Goal: Task Accomplishment & Management: Manage account settings

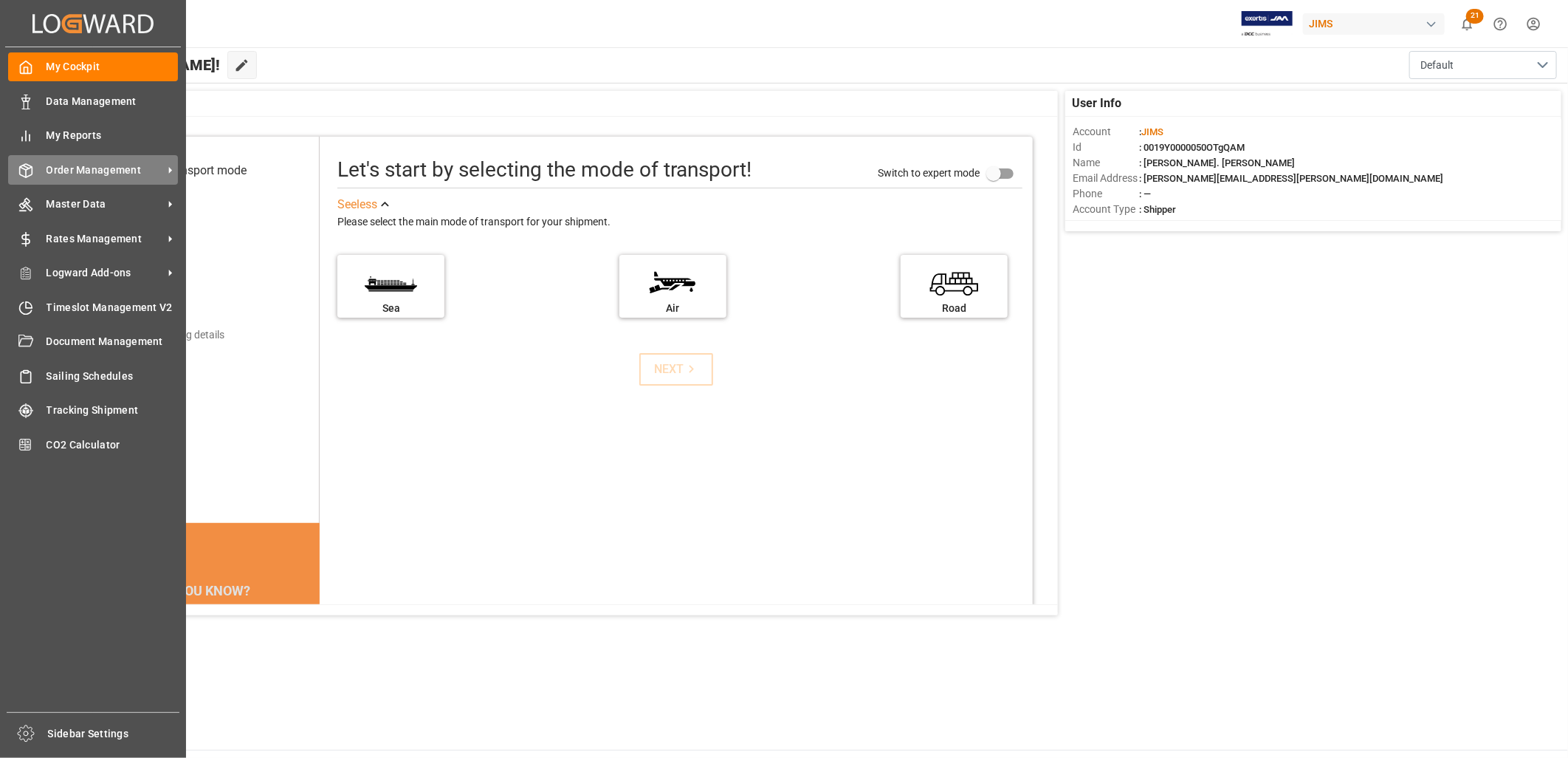
click at [98, 172] on span "Order Management" at bounding box center [105, 171] width 117 height 16
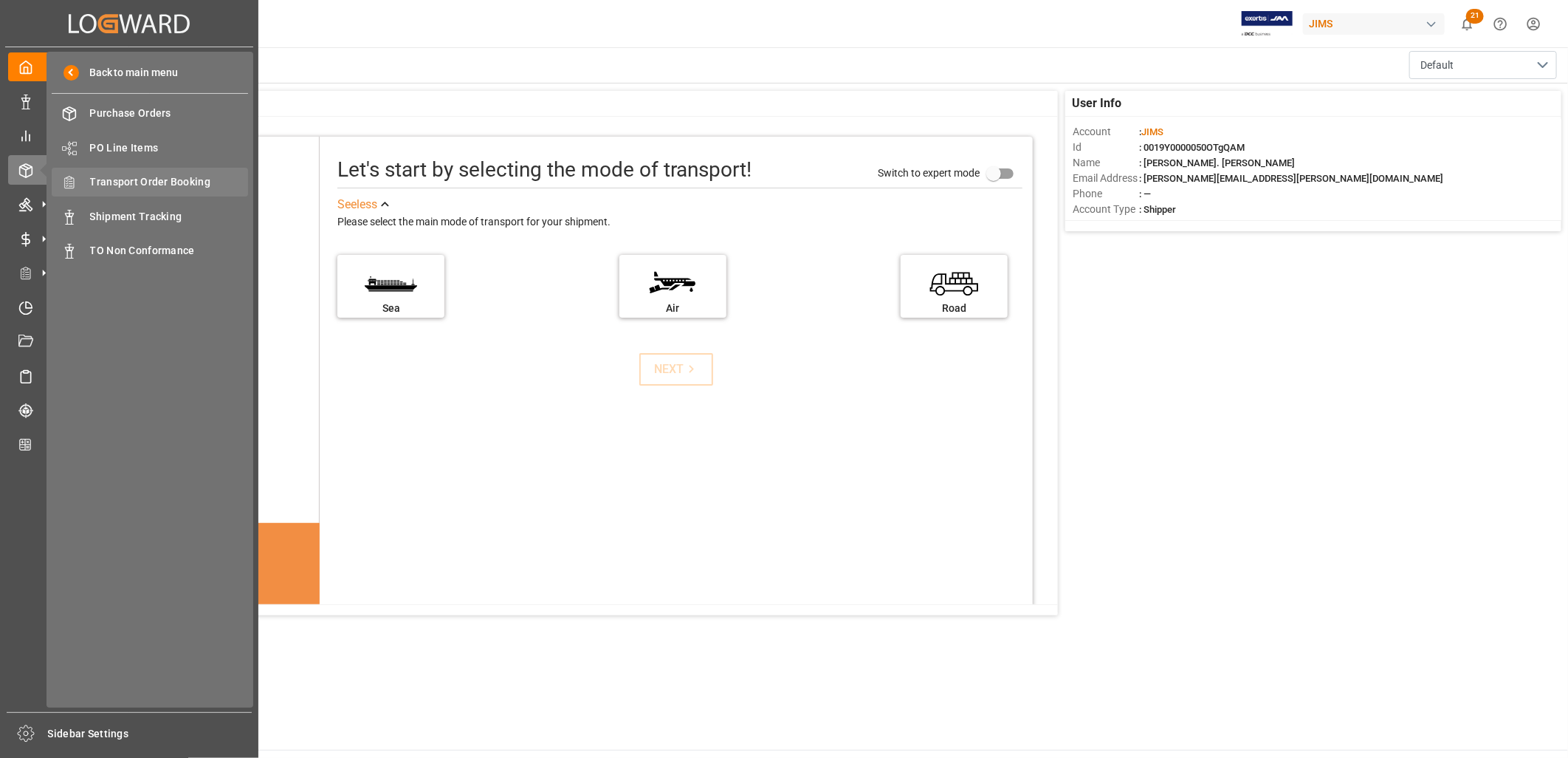
click at [168, 175] on span "Transport Order Booking" at bounding box center [169, 182] width 158 height 16
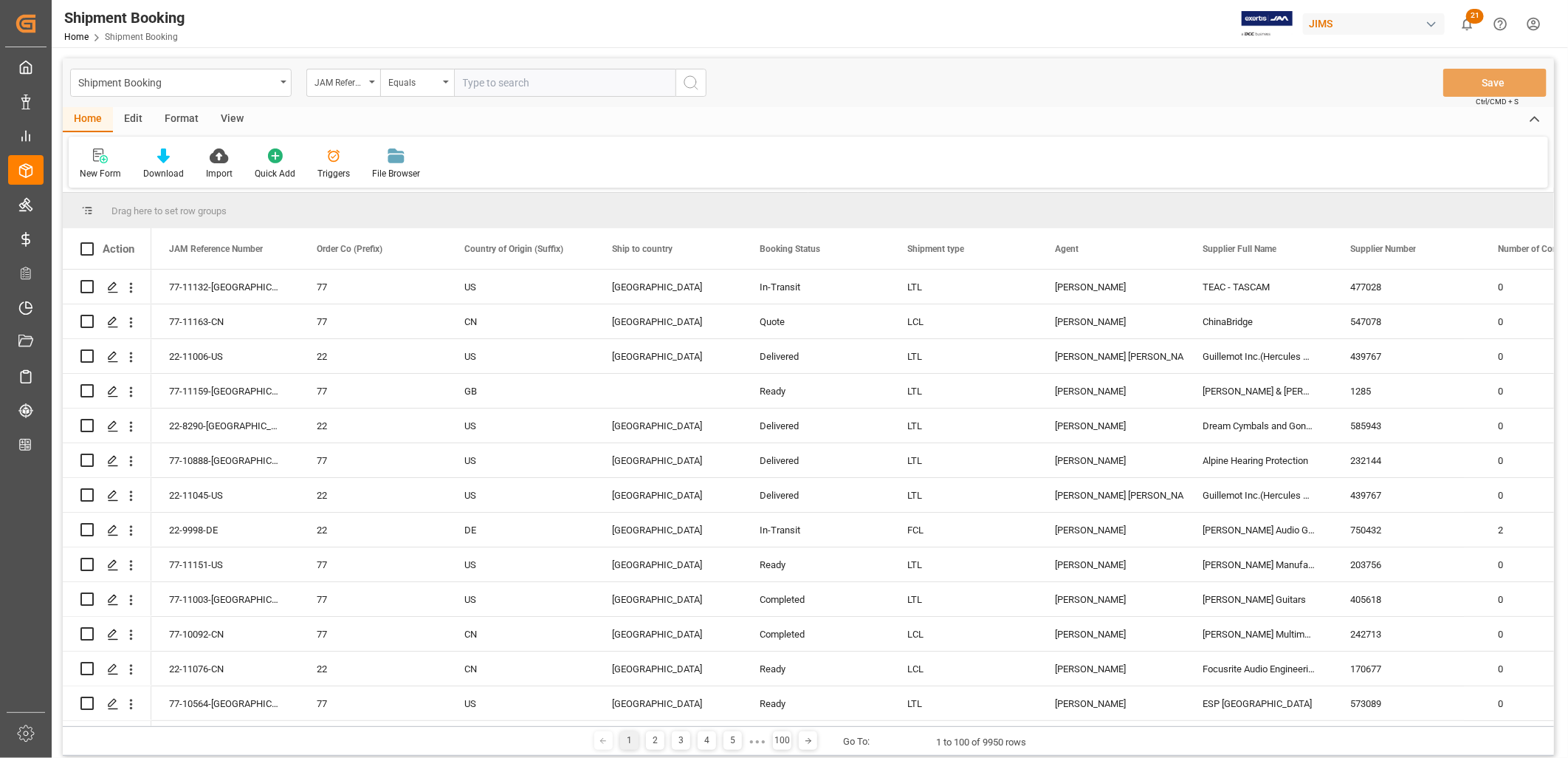
click at [469, 80] on input "text" at bounding box center [565, 82] width 222 height 28
type input "77-11041-CN"
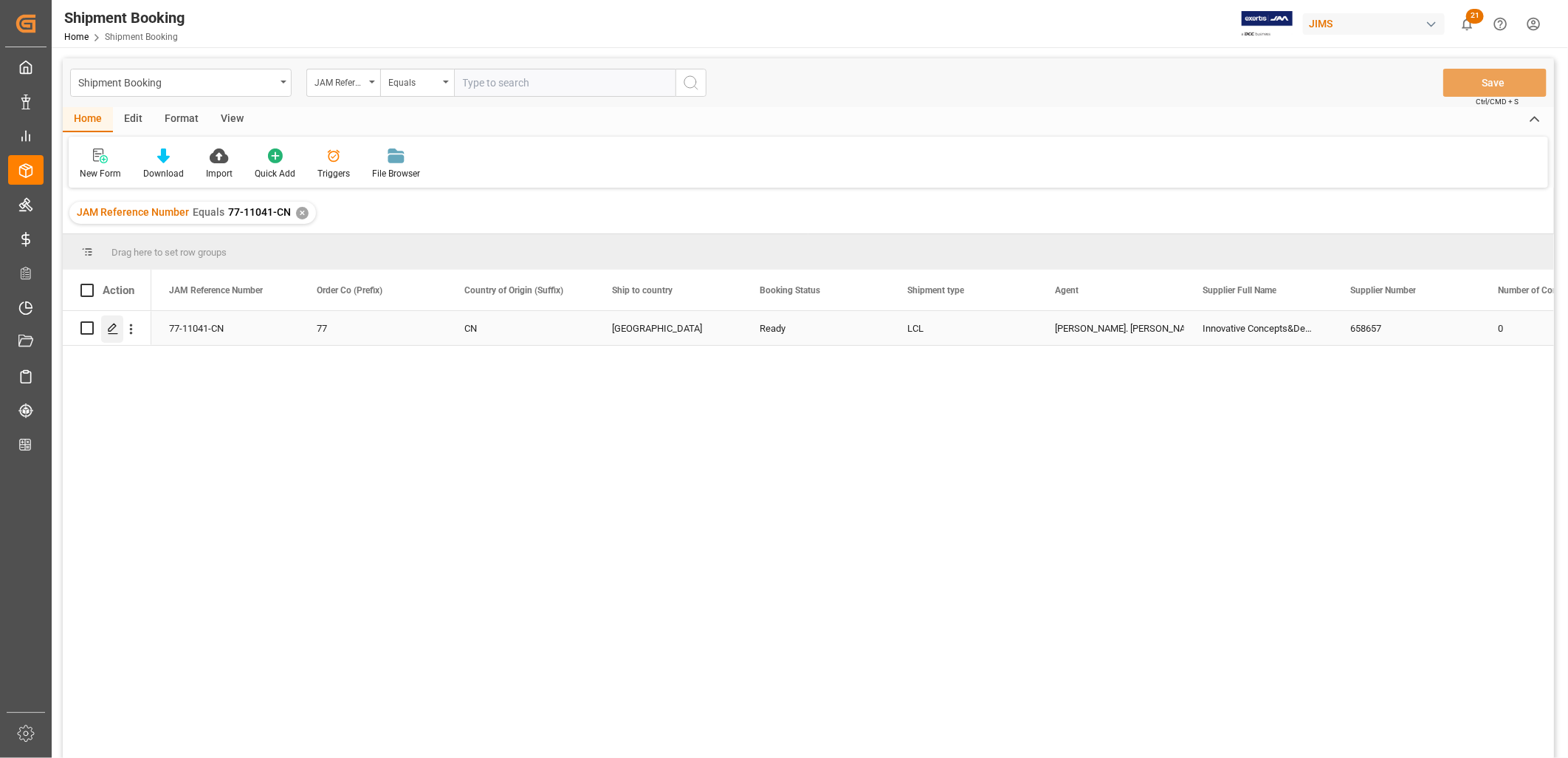
click at [113, 326] on icon "Press SPACE to select this row." at bounding box center [113, 329] width 12 height 12
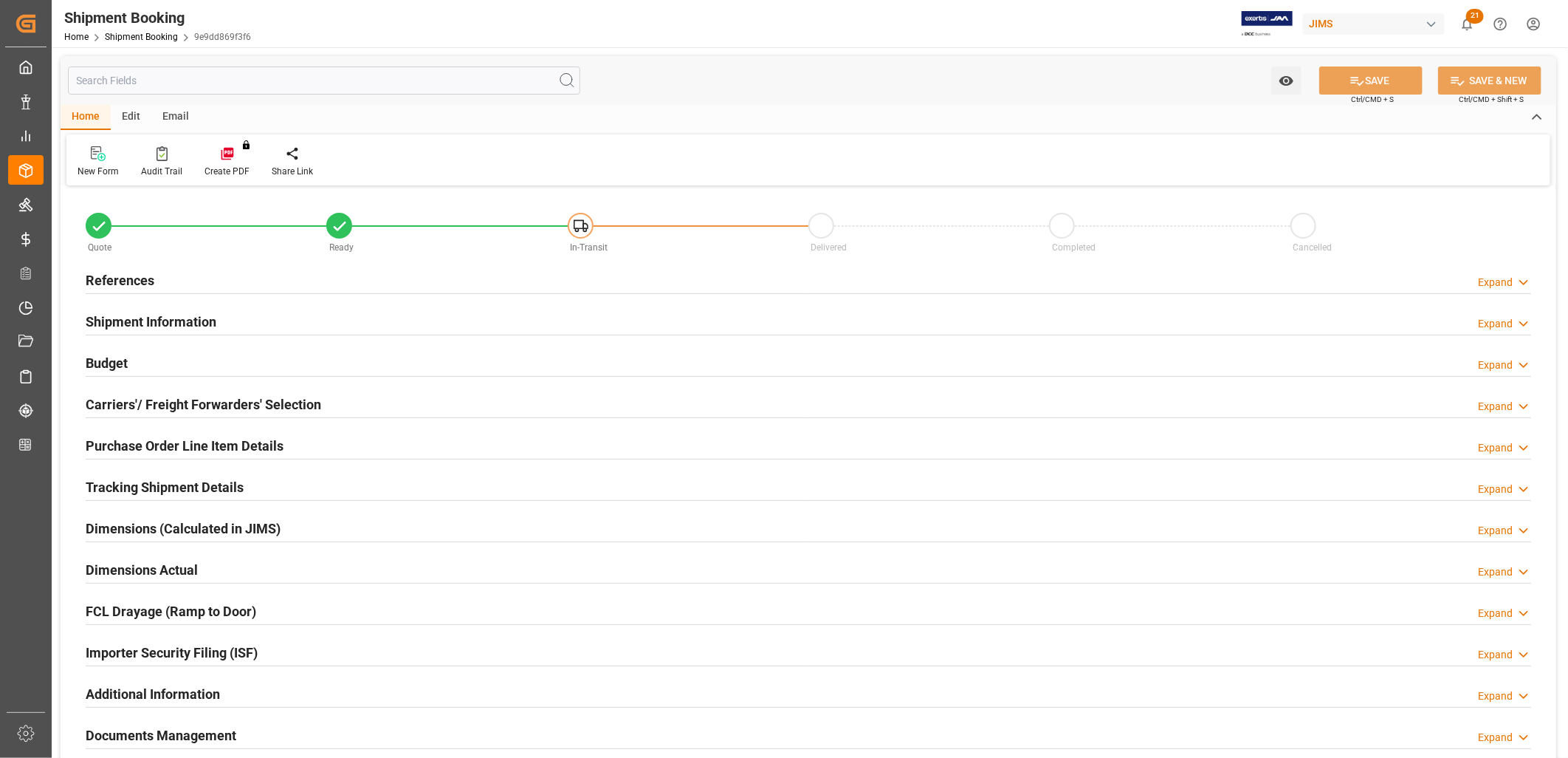
type input "0"
type input "[DATE]"
click at [128, 275] on h2 "References" at bounding box center [119, 280] width 68 height 20
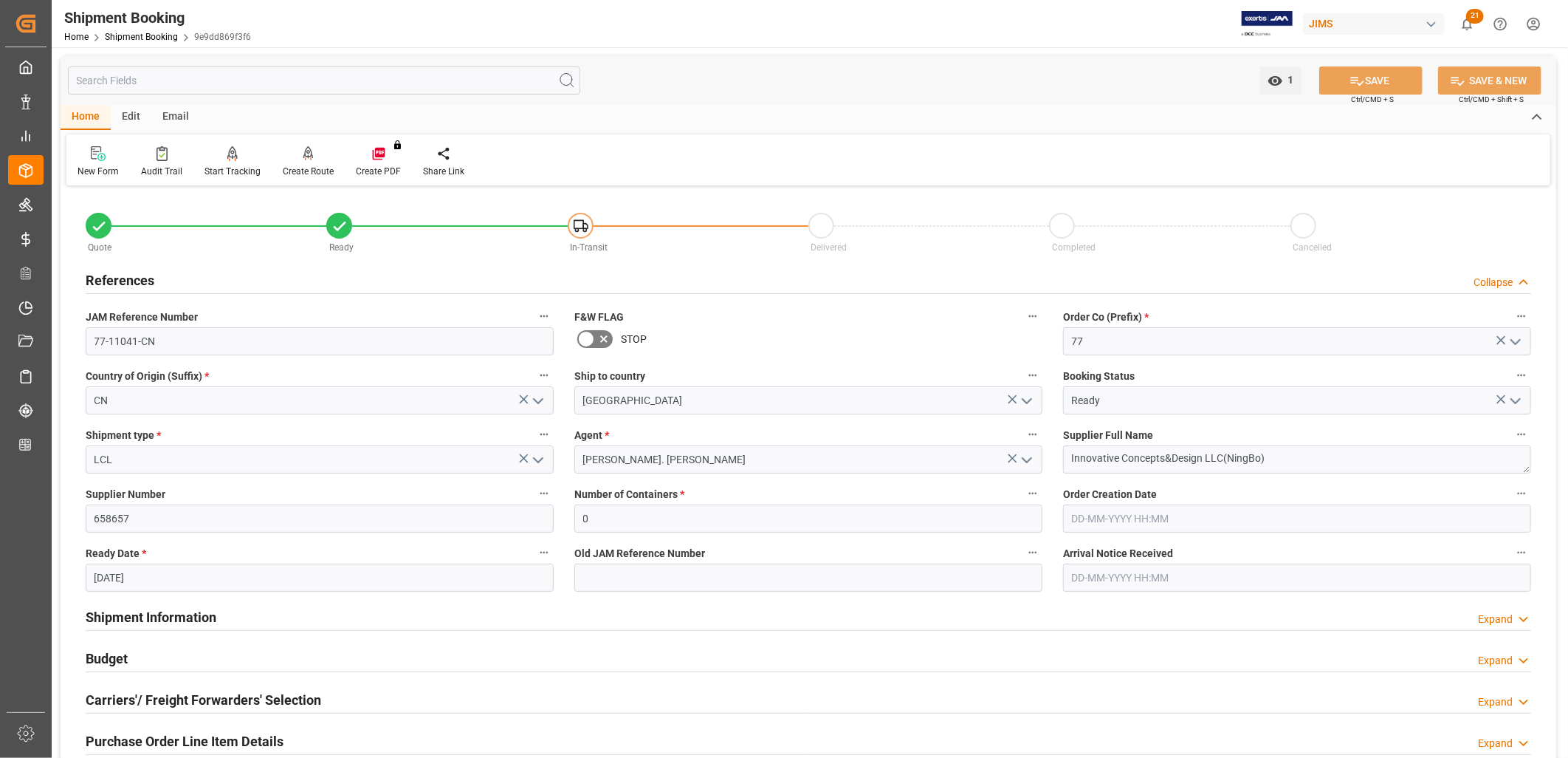
click at [536, 455] on icon "open menu" at bounding box center [538, 460] width 17 height 17
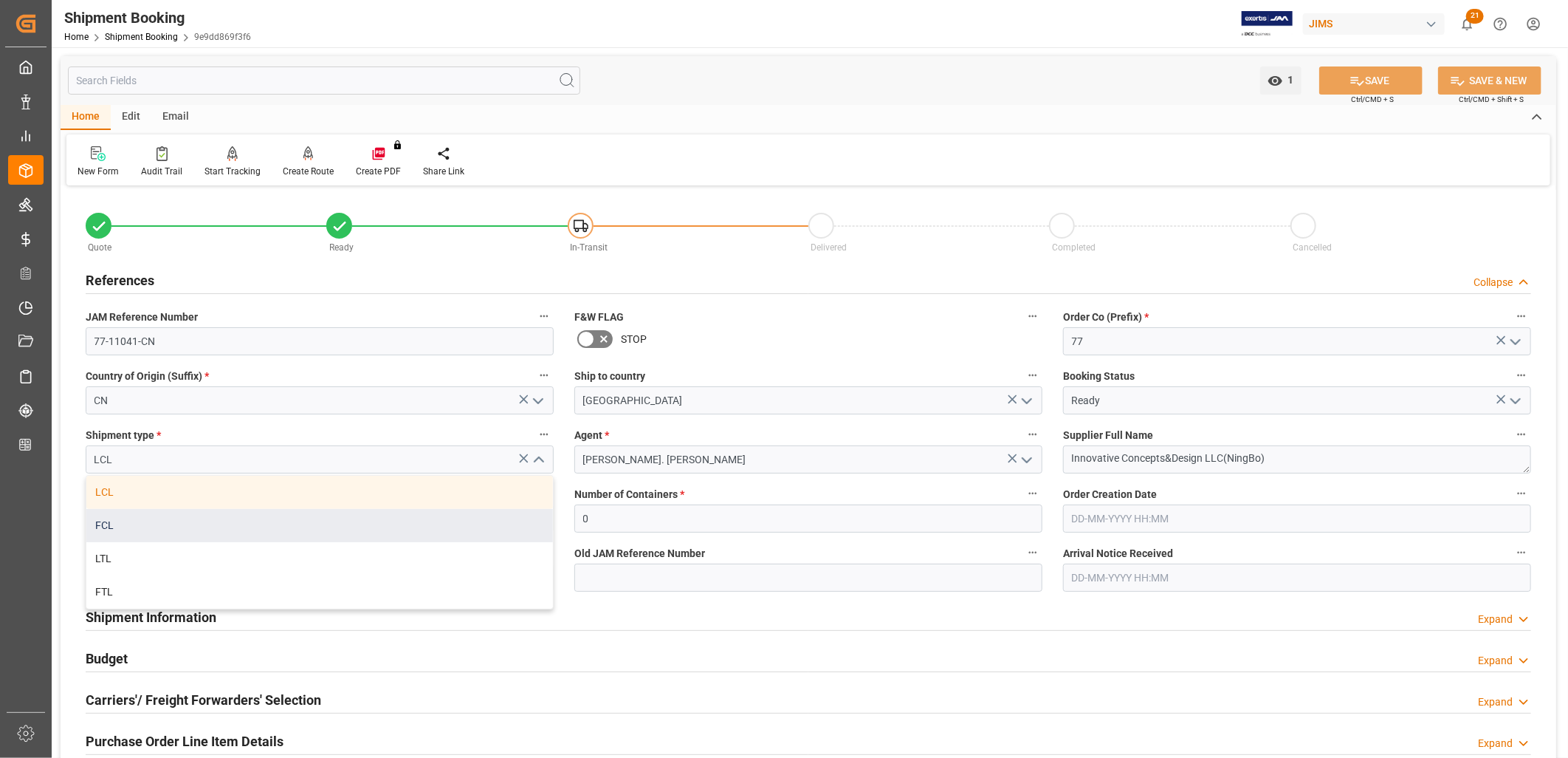
click at [101, 522] on div "FCL" at bounding box center [319, 526] width 467 height 33
type input "FCL"
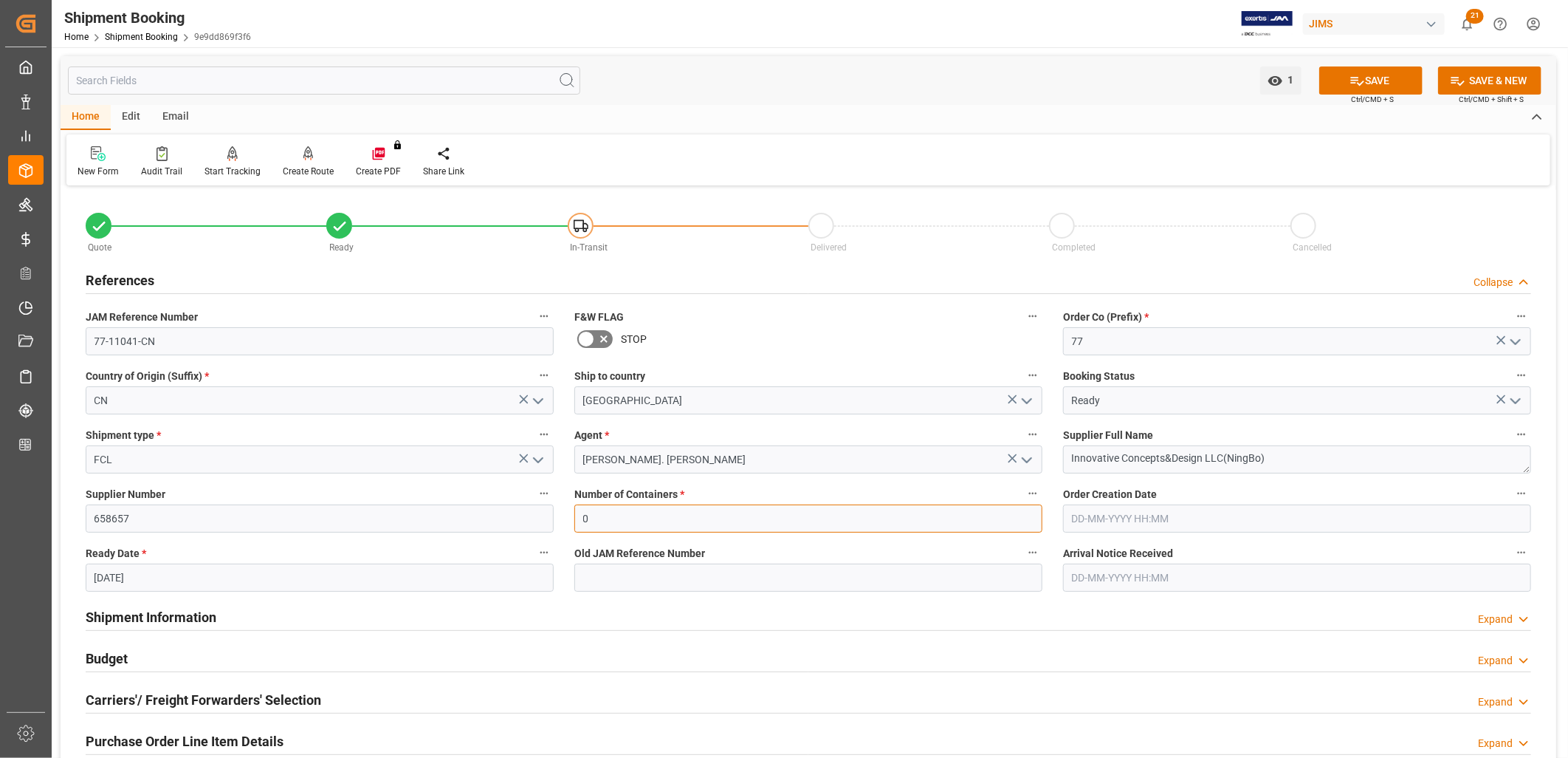
click at [608, 517] on input "0" at bounding box center [809, 518] width 468 height 28
type input "1"
click at [1362, 84] on icon at bounding box center [1358, 81] width 16 height 16
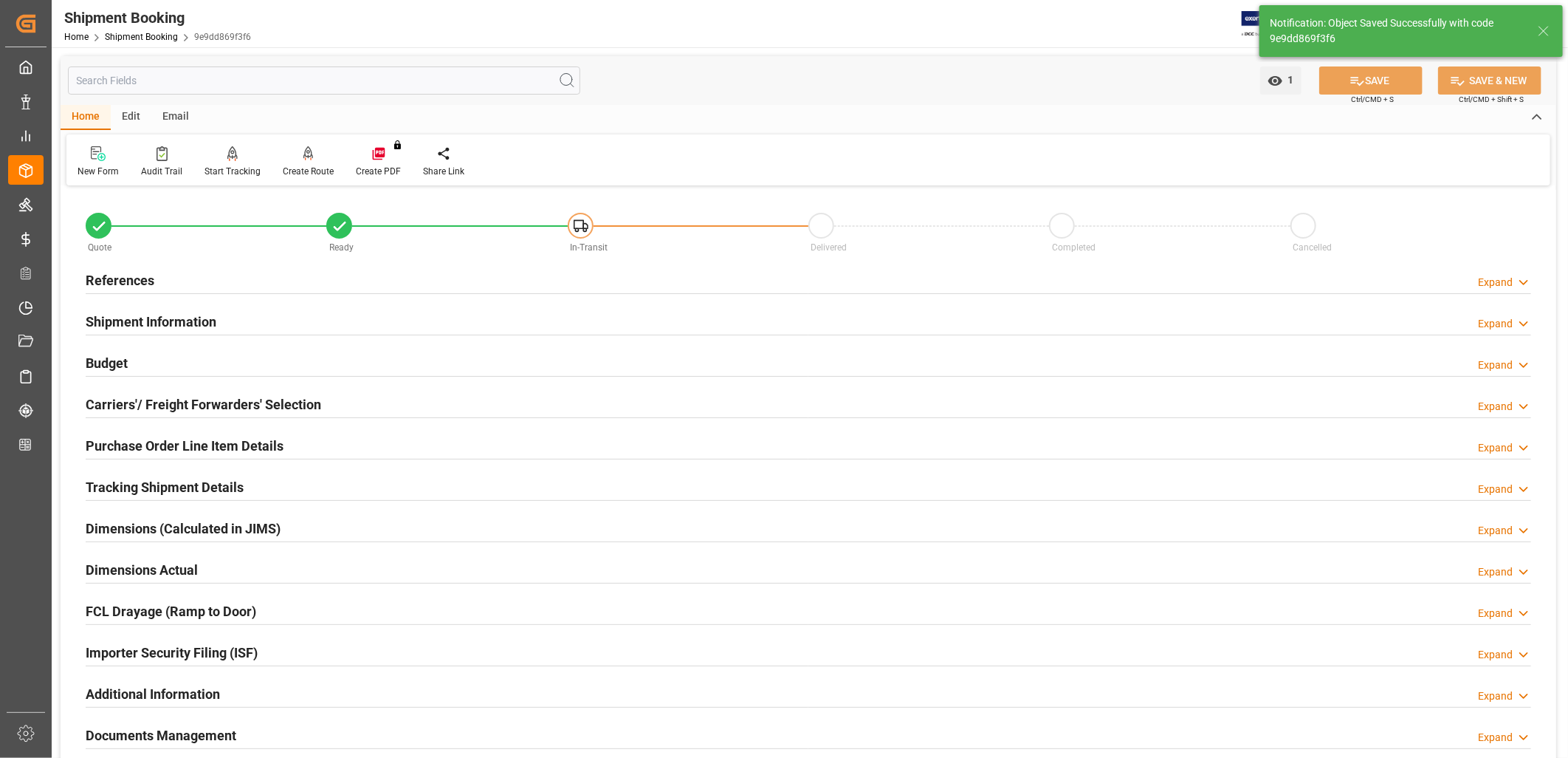
click at [213, 735] on h2 "Documents Management" at bounding box center [161, 735] width 151 height 20
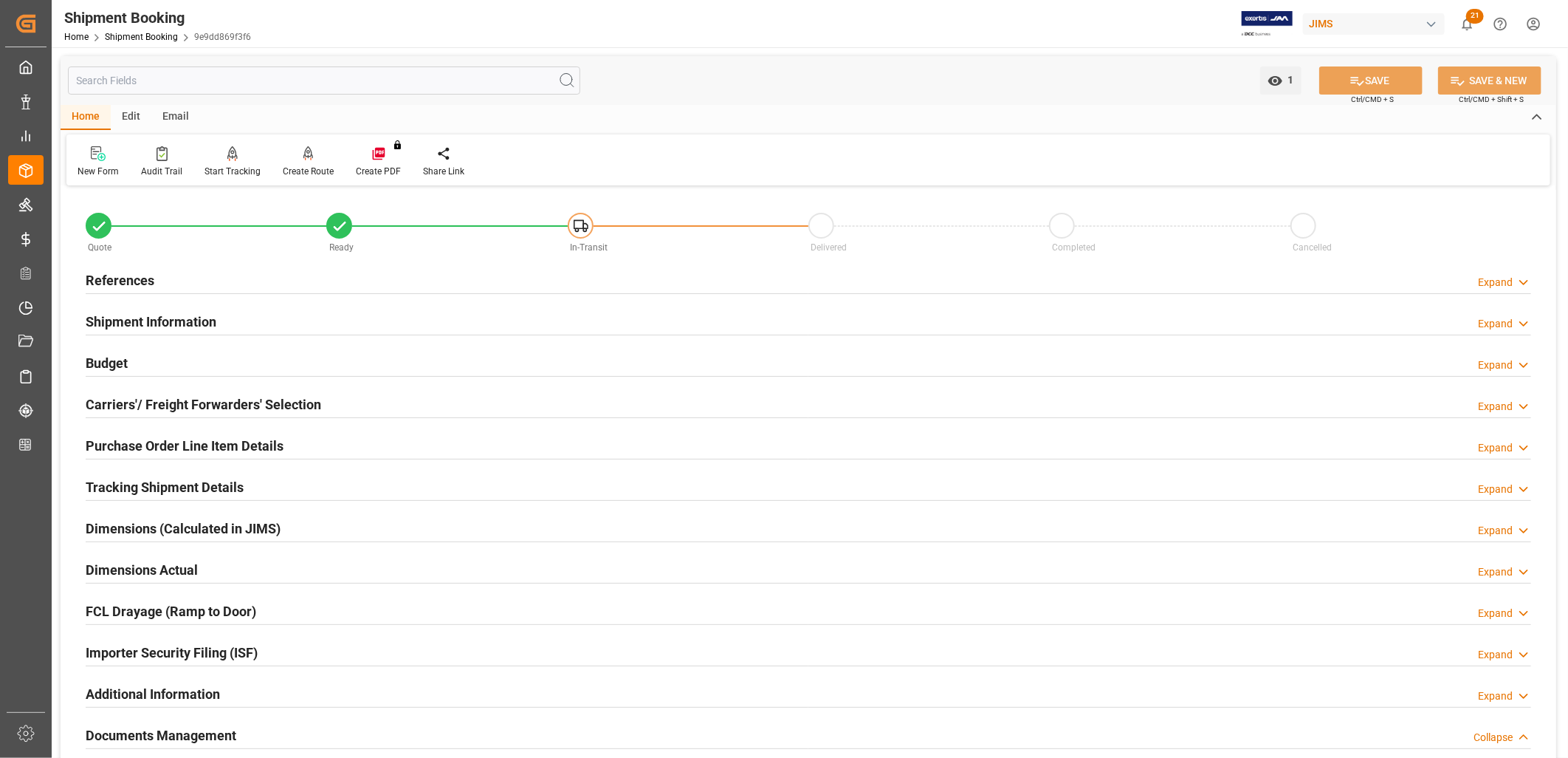
click at [172, 729] on h2 "Documents Management" at bounding box center [161, 735] width 151 height 20
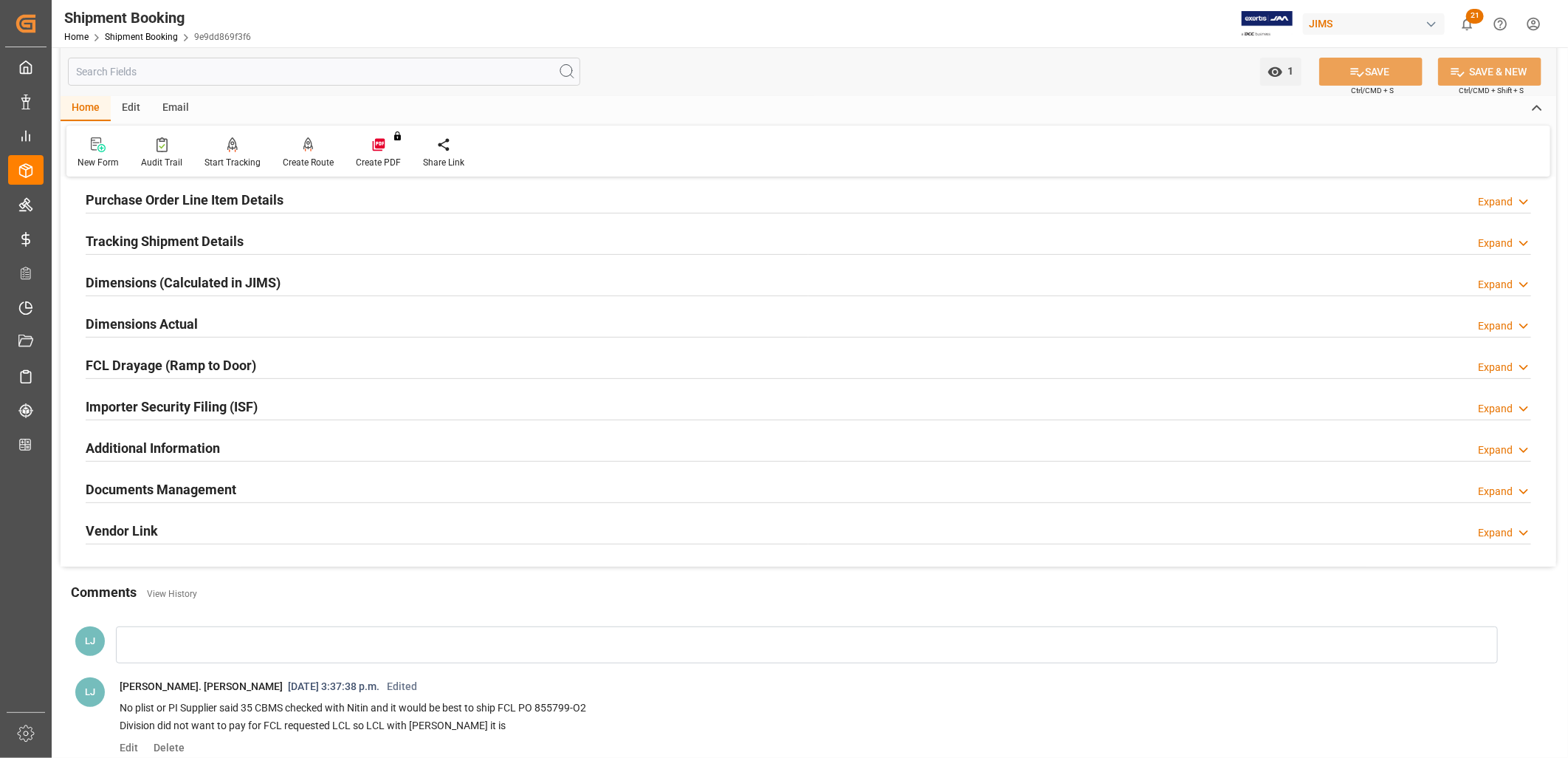
click at [176, 489] on h2 "Documents Management" at bounding box center [161, 489] width 151 height 20
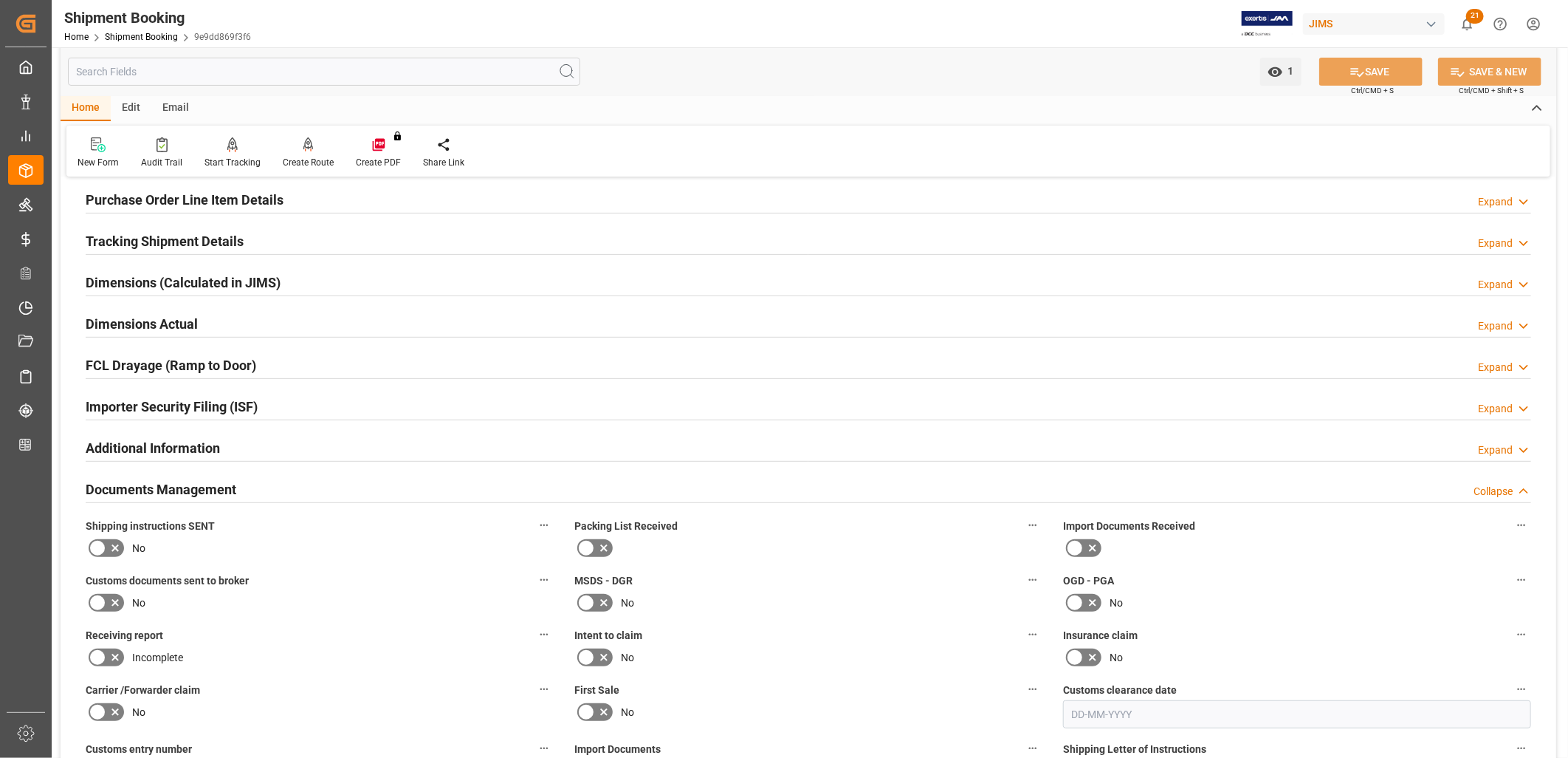
click at [584, 543] on icon at bounding box center [586, 548] width 17 height 17
click at [0, 0] on input "checkbox" at bounding box center [0, 0] width 0 height 0
click at [100, 545] on icon at bounding box center [97, 548] width 9 height 7
click at [0, 0] on input "checkbox" at bounding box center [0, 0] width 0 height 0
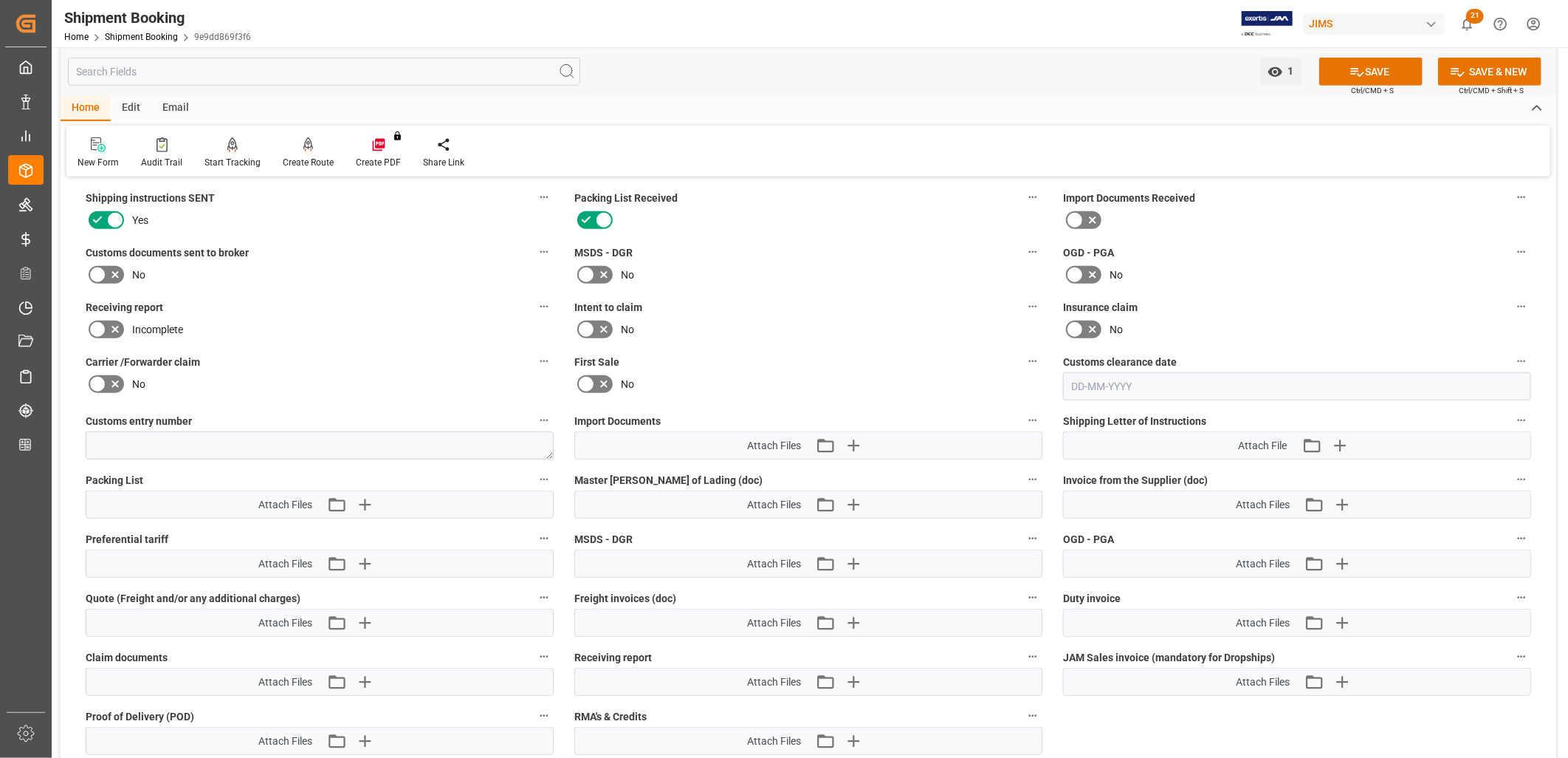
scroll to position [656, 0]
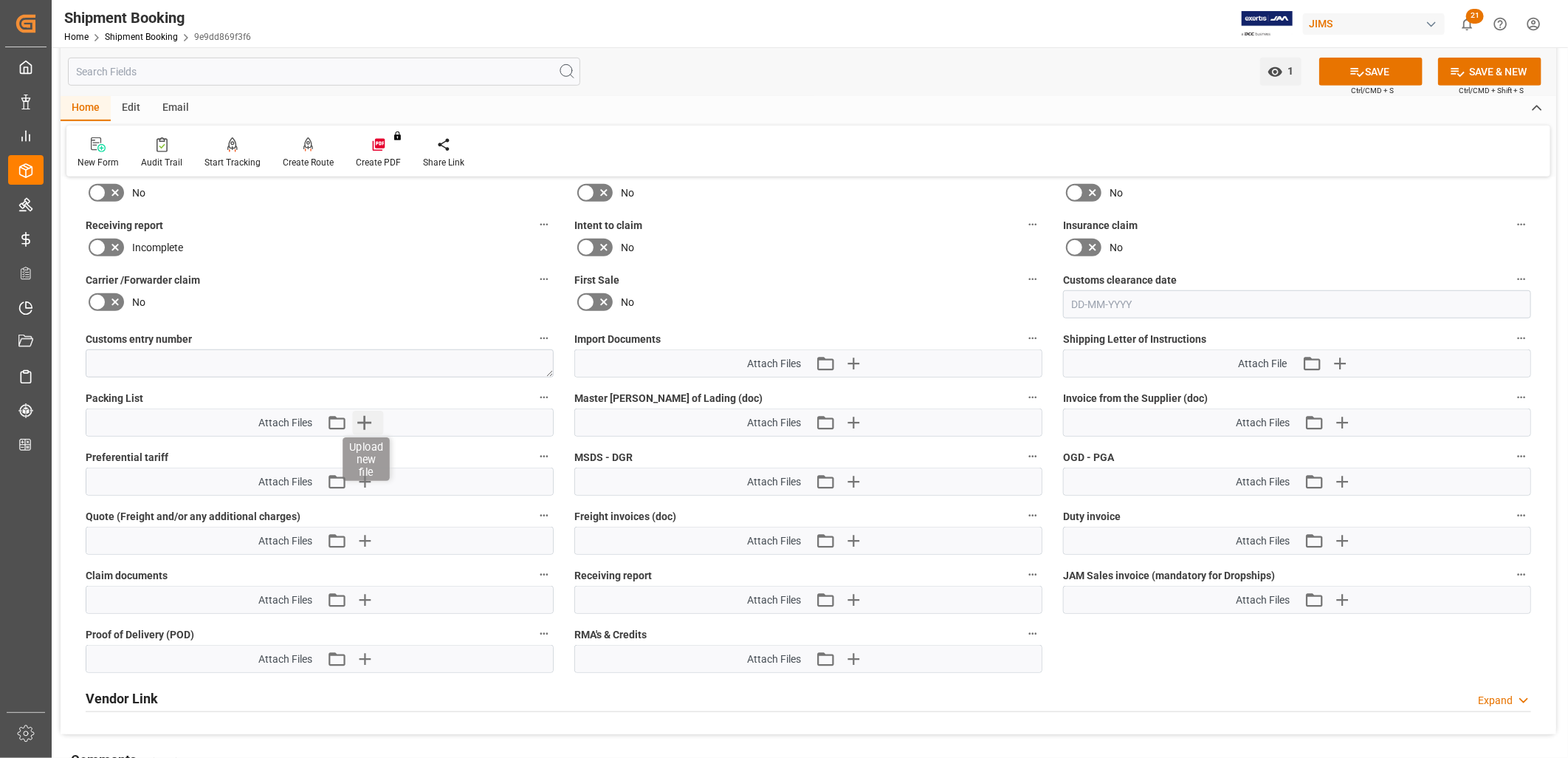
click at [358, 422] on icon "button" at bounding box center [365, 422] width 23 height 23
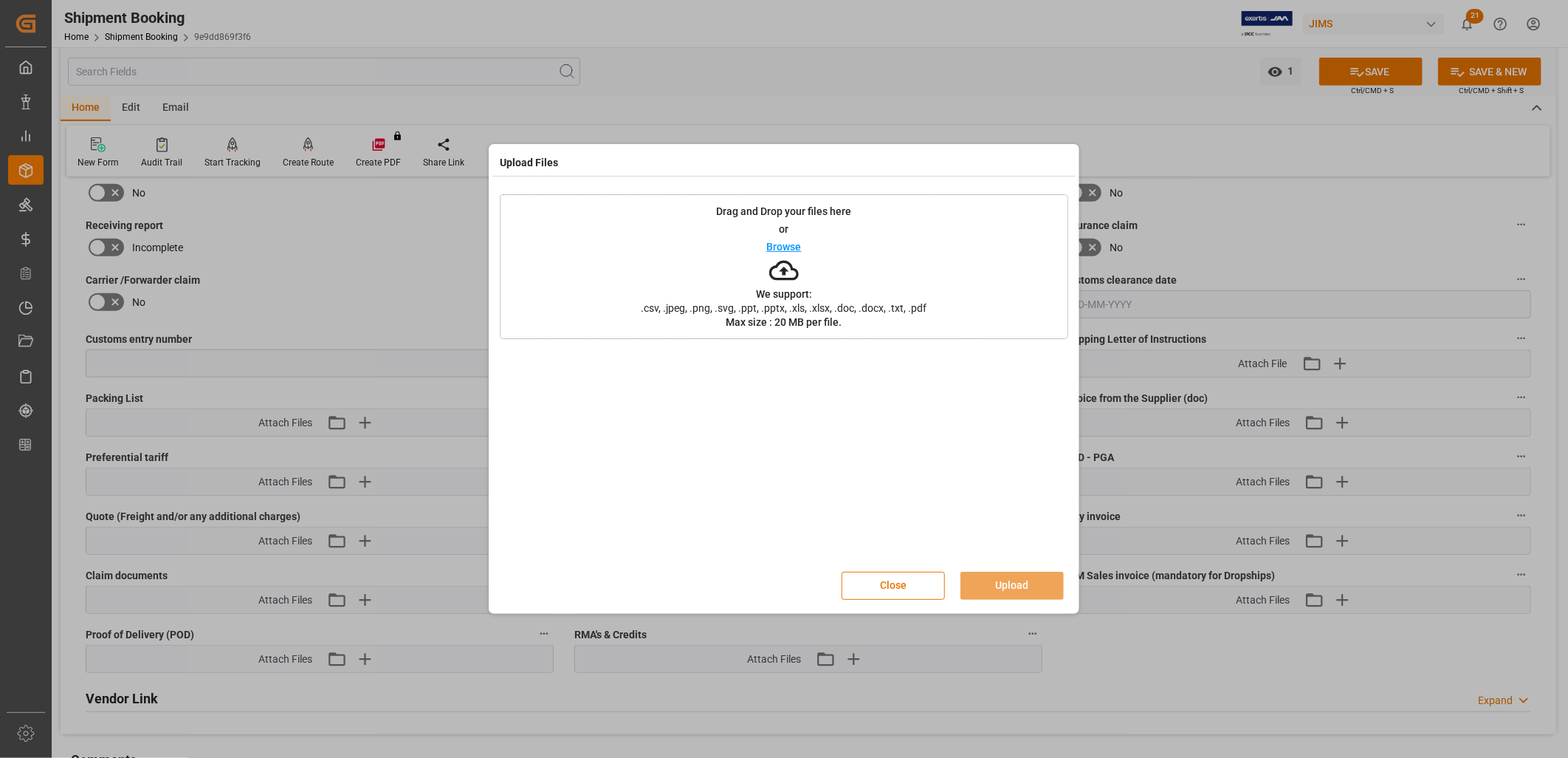
click at [788, 248] on p "Browse" at bounding box center [784, 247] width 35 height 10
click at [1004, 586] on button "Upload" at bounding box center [1012, 586] width 103 height 28
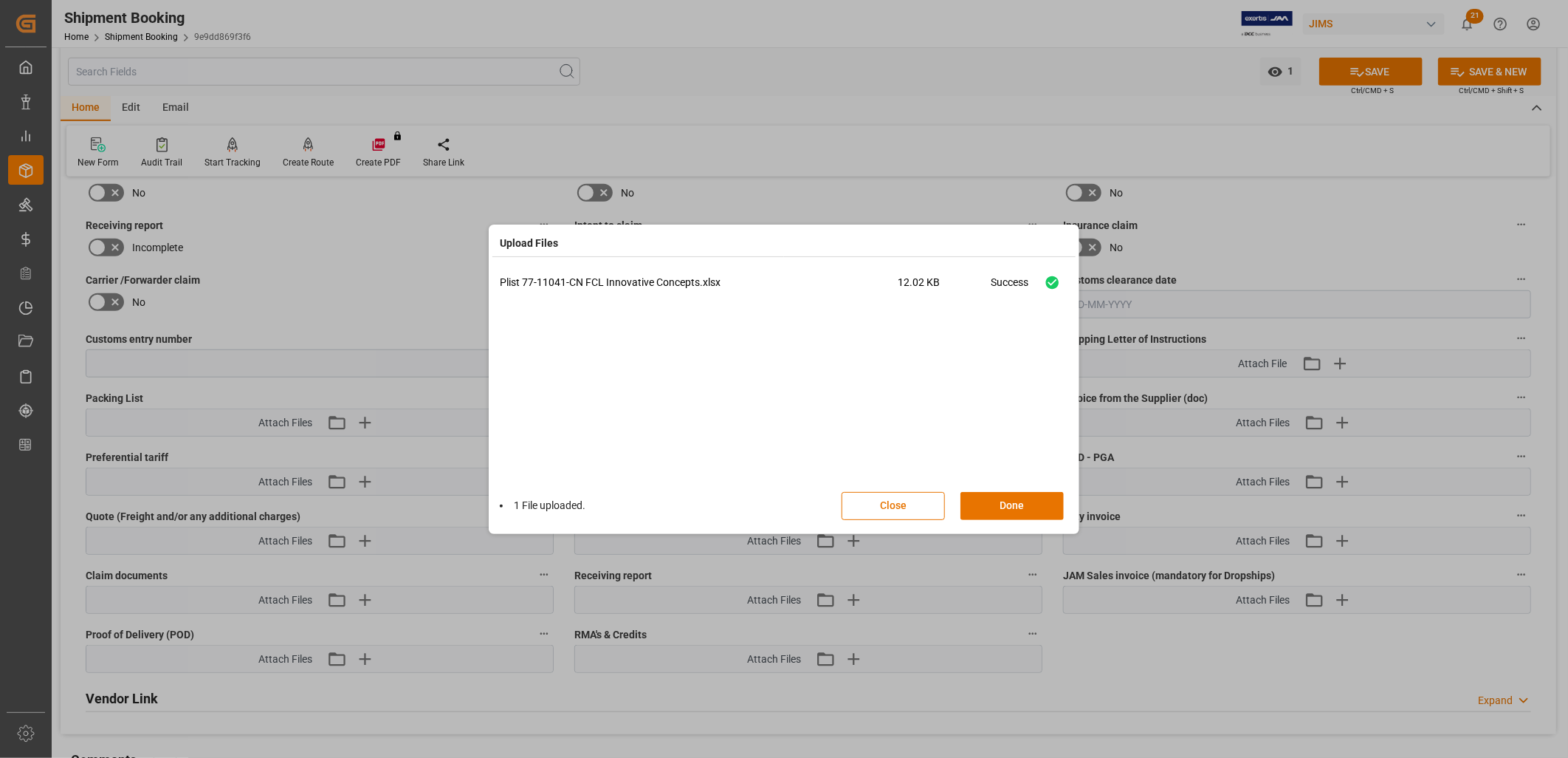
drag, startPoint x: 1013, startPoint y: 500, endPoint x: 1030, endPoint y: 485, distance: 22.7
click at [1013, 498] on button "Done" at bounding box center [1012, 506] width 103 height 28
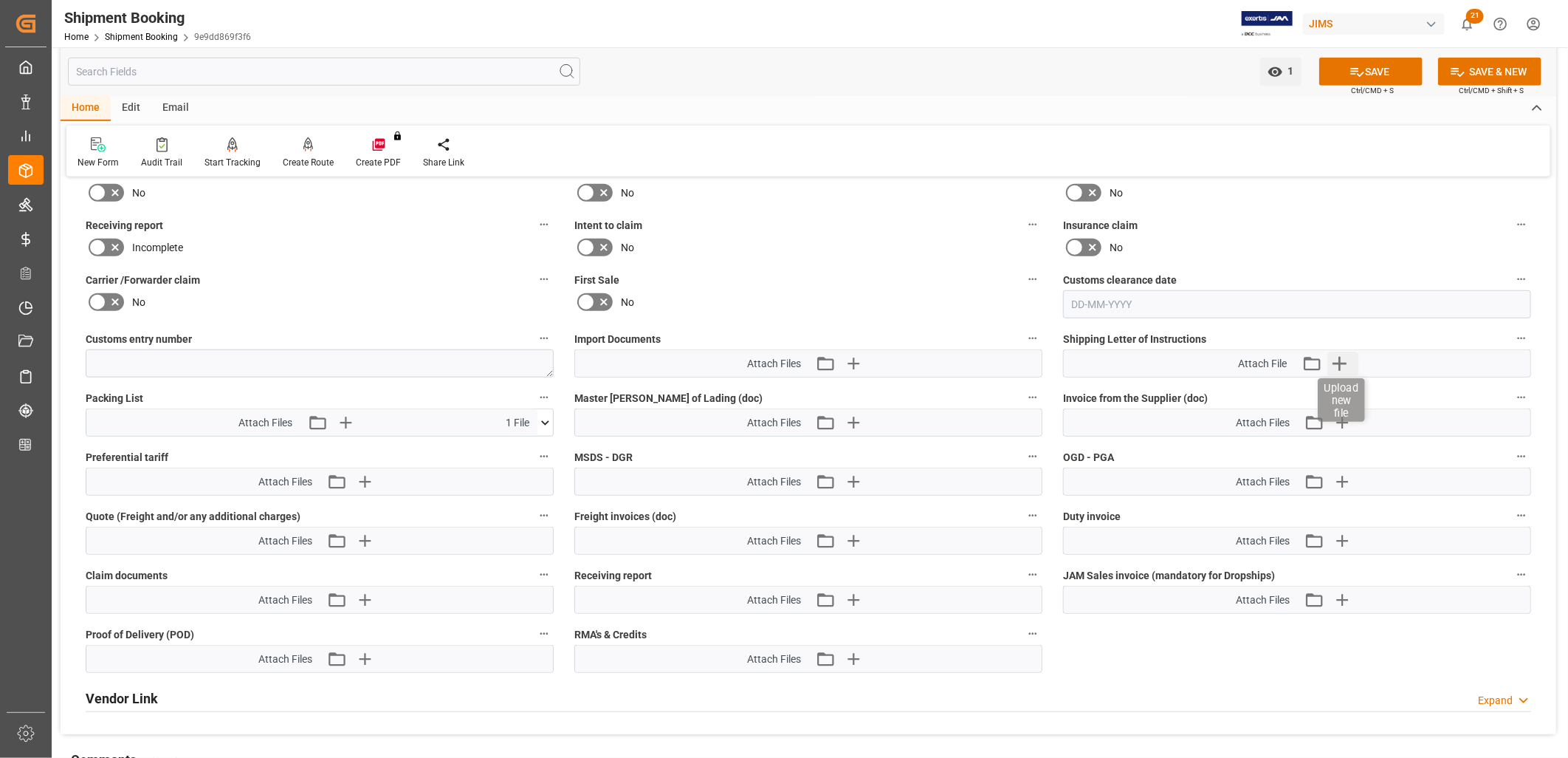
click at [1340, 360] on icon "button" at bounding box center [1339, 364] width 14 height 14
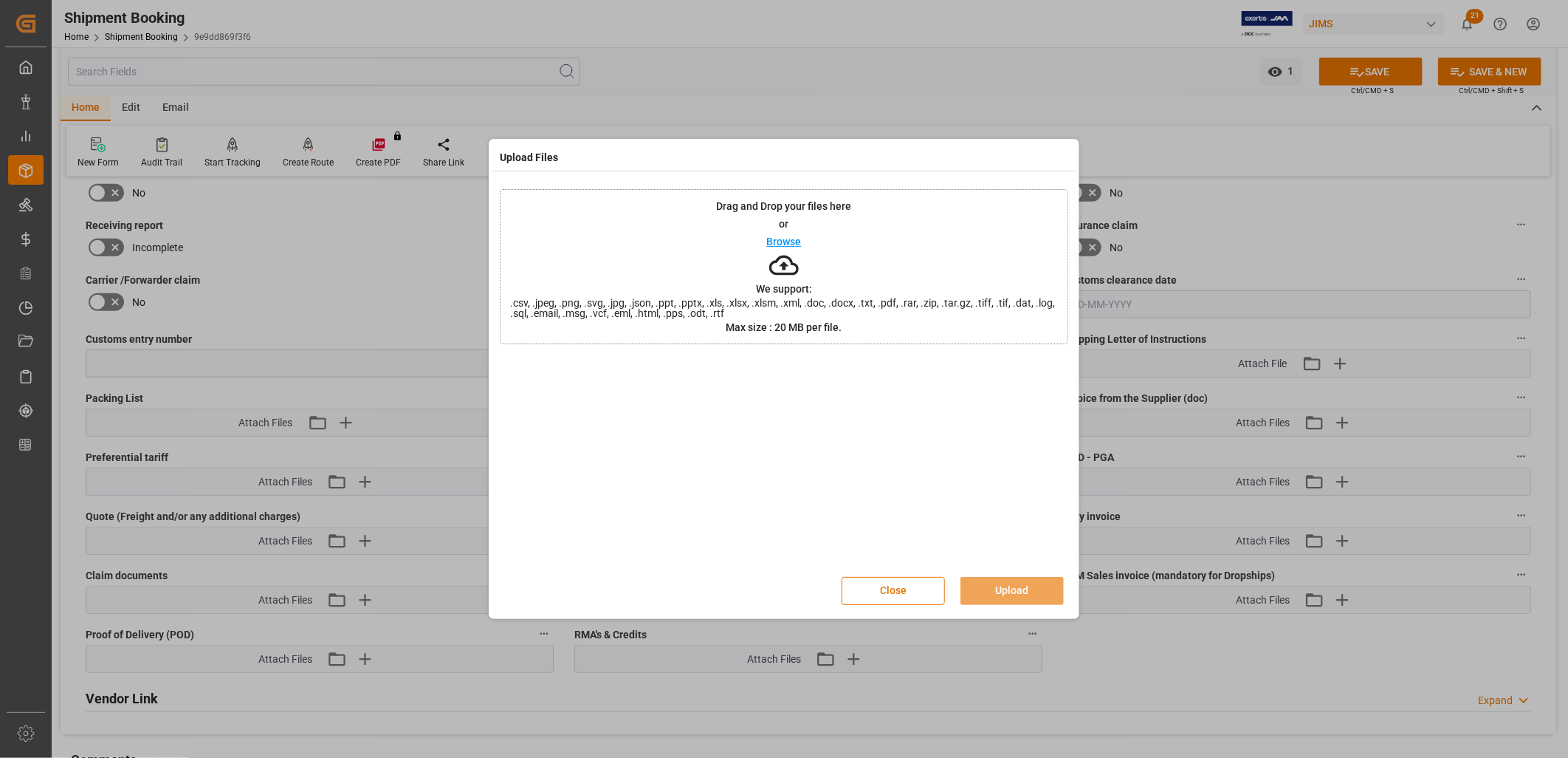
click at [794, 243] on p "Browse" at bounding box center [784, 242] width 35 height 10
click at [1028, 585] on button "Upload" at bounding box center [1012, 591] width 103 height 28
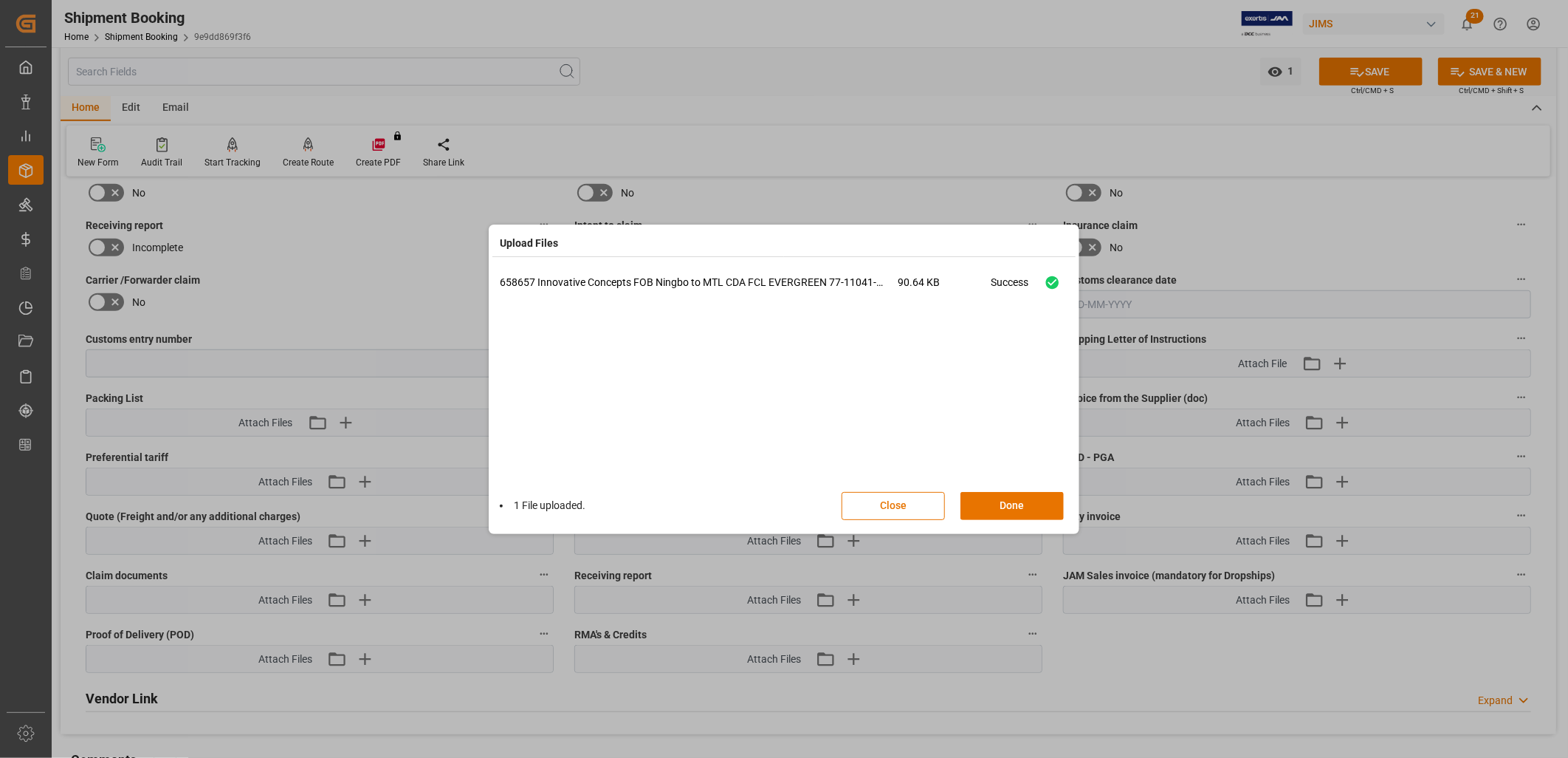
click at [1025, 497] on button "Done" at bounding box center [1012, 506] width 103 height 28
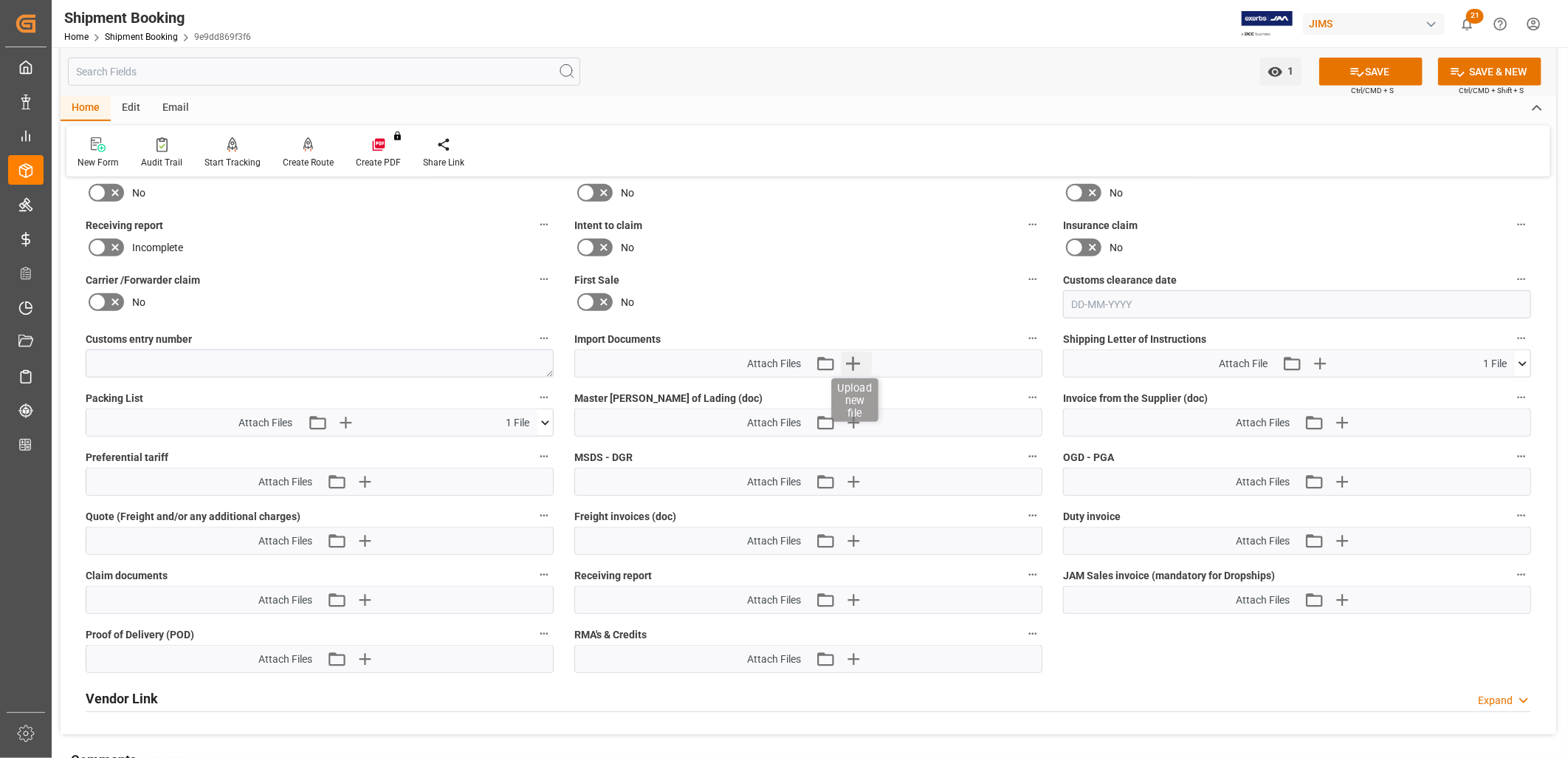
click at [855, 354] on icon "button" at bounding box center [853, 363] width 23 height 23
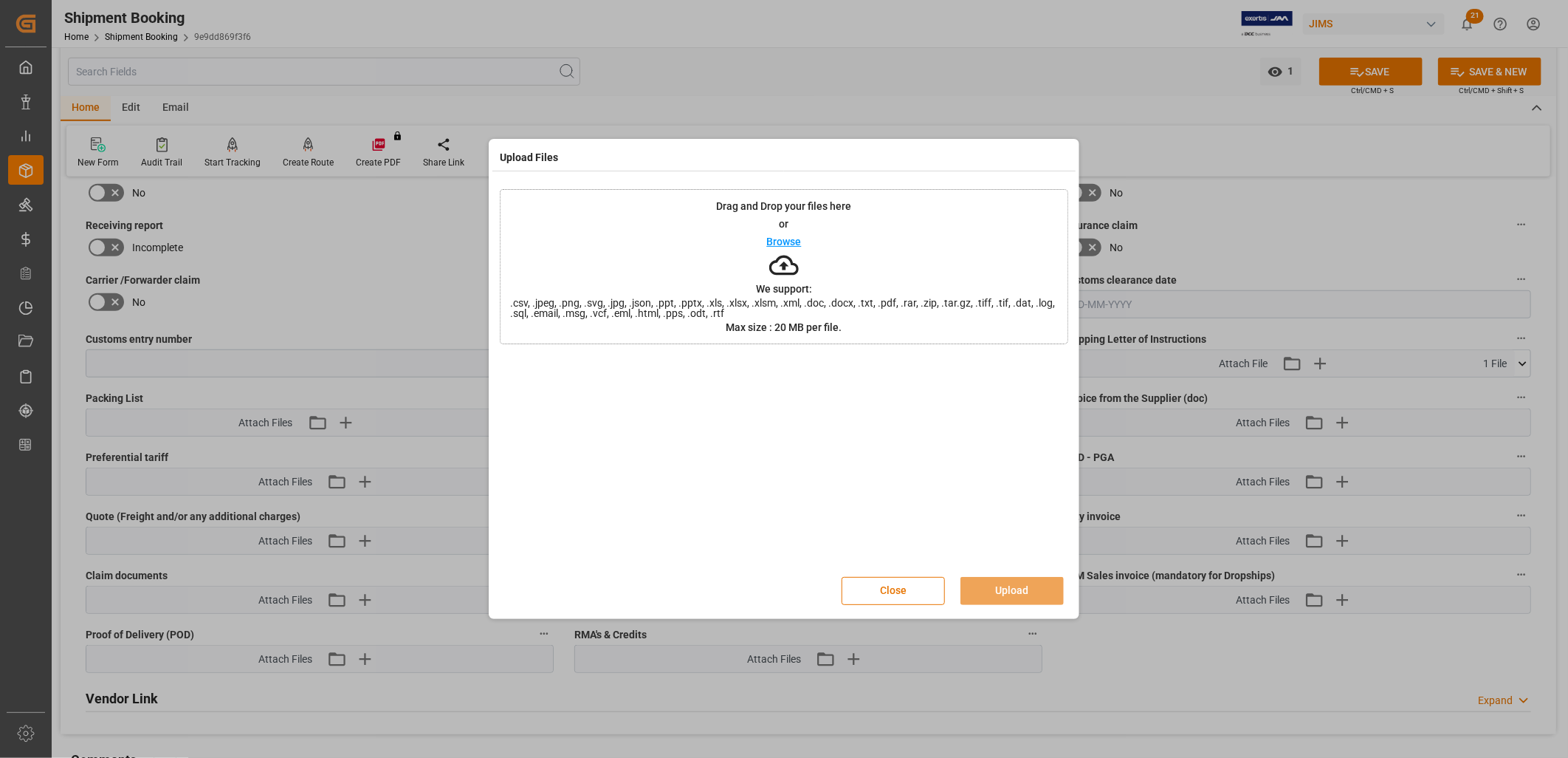
click at [791, 240] on p "Browse" at bounding box center [784, 242] width 35 height 10
click at [1027, 592] on button "Upload" at bounding box center [1012, 591] width 103 height 28
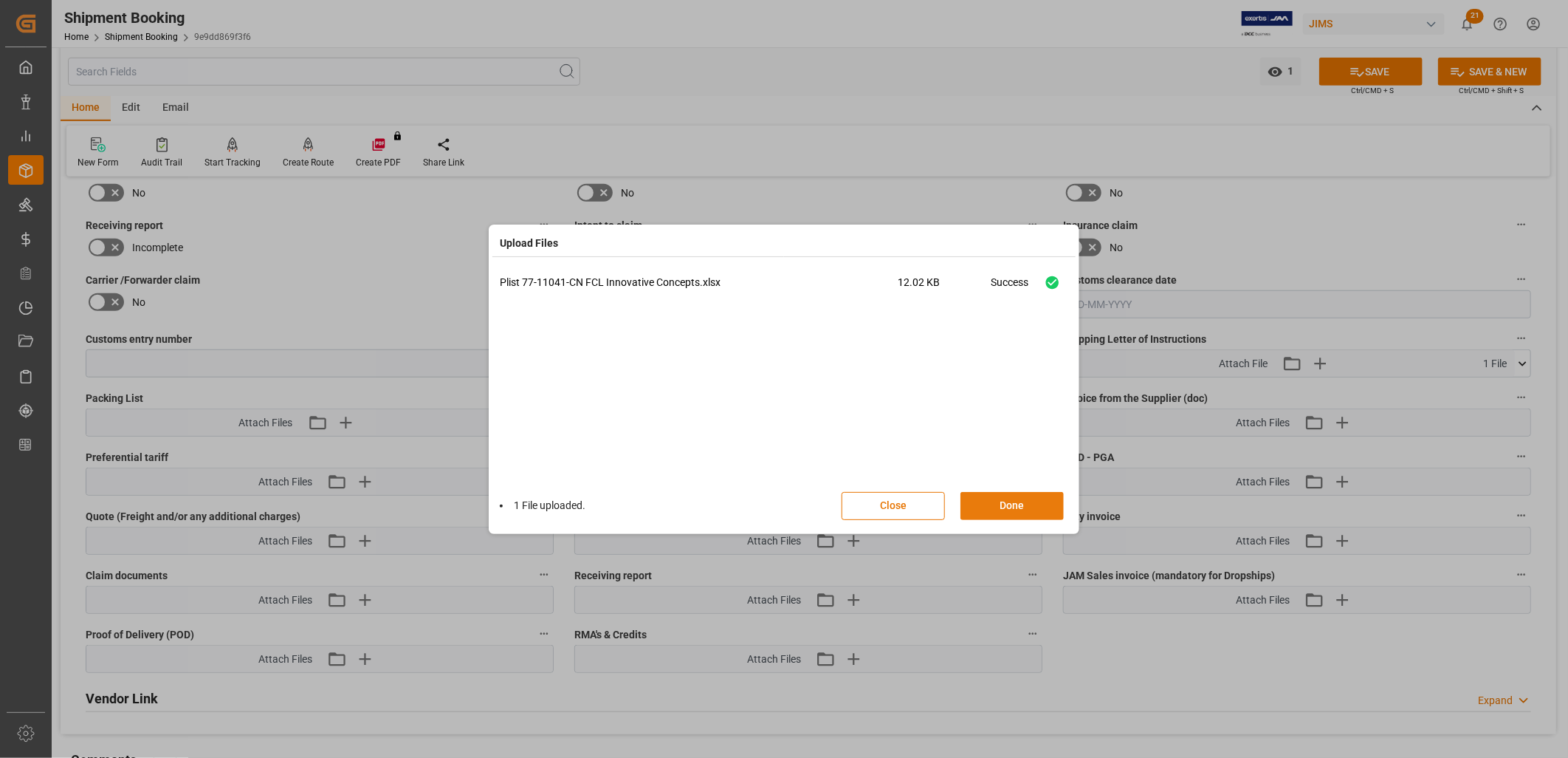
click at [1016, 509] on button "Done" at bounding box center [1012, 506] width 103 height 28
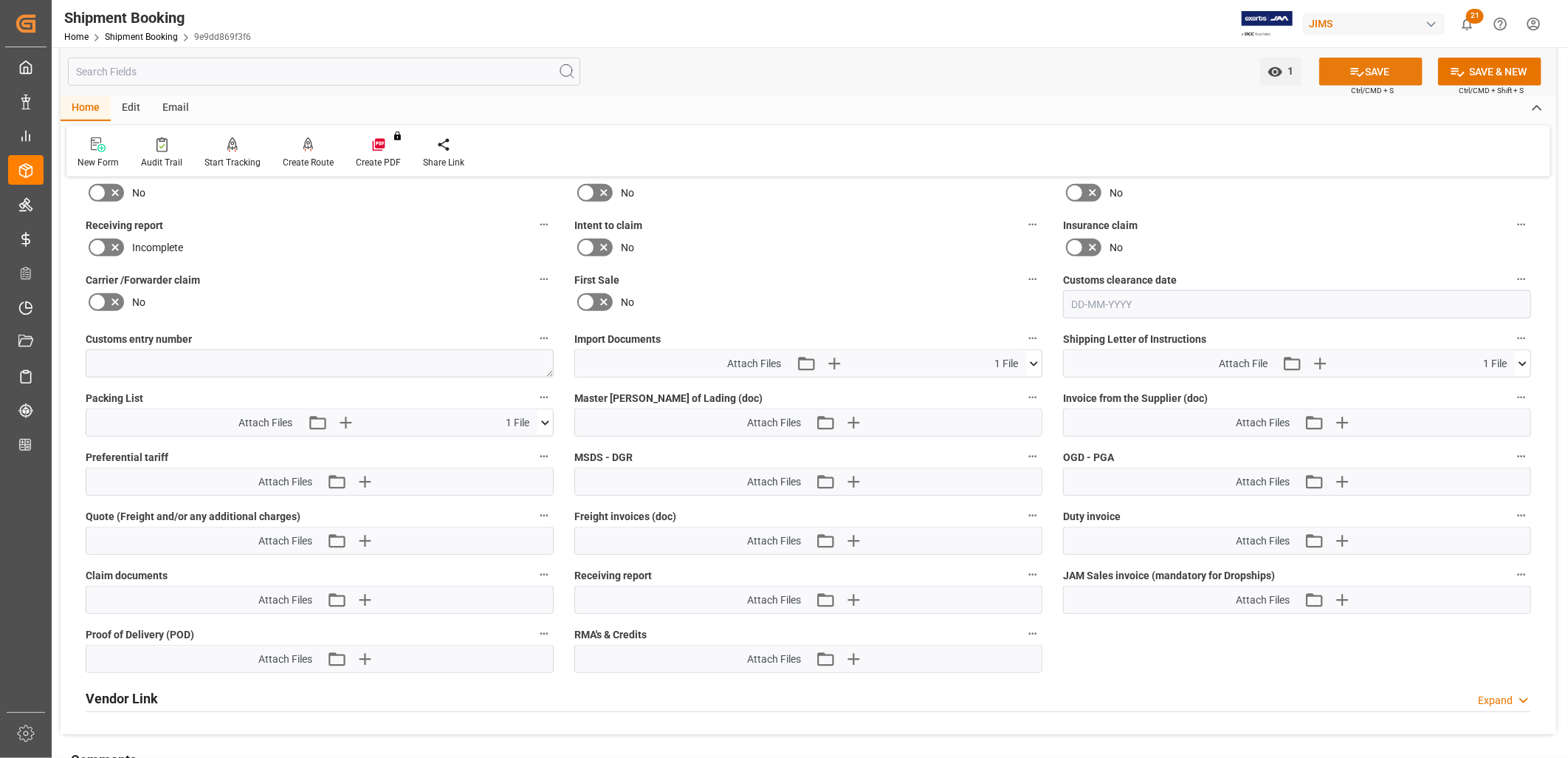
click at [1397, 65] on button "SAVE" at bounding box center [1371, 72] width 103 height 28
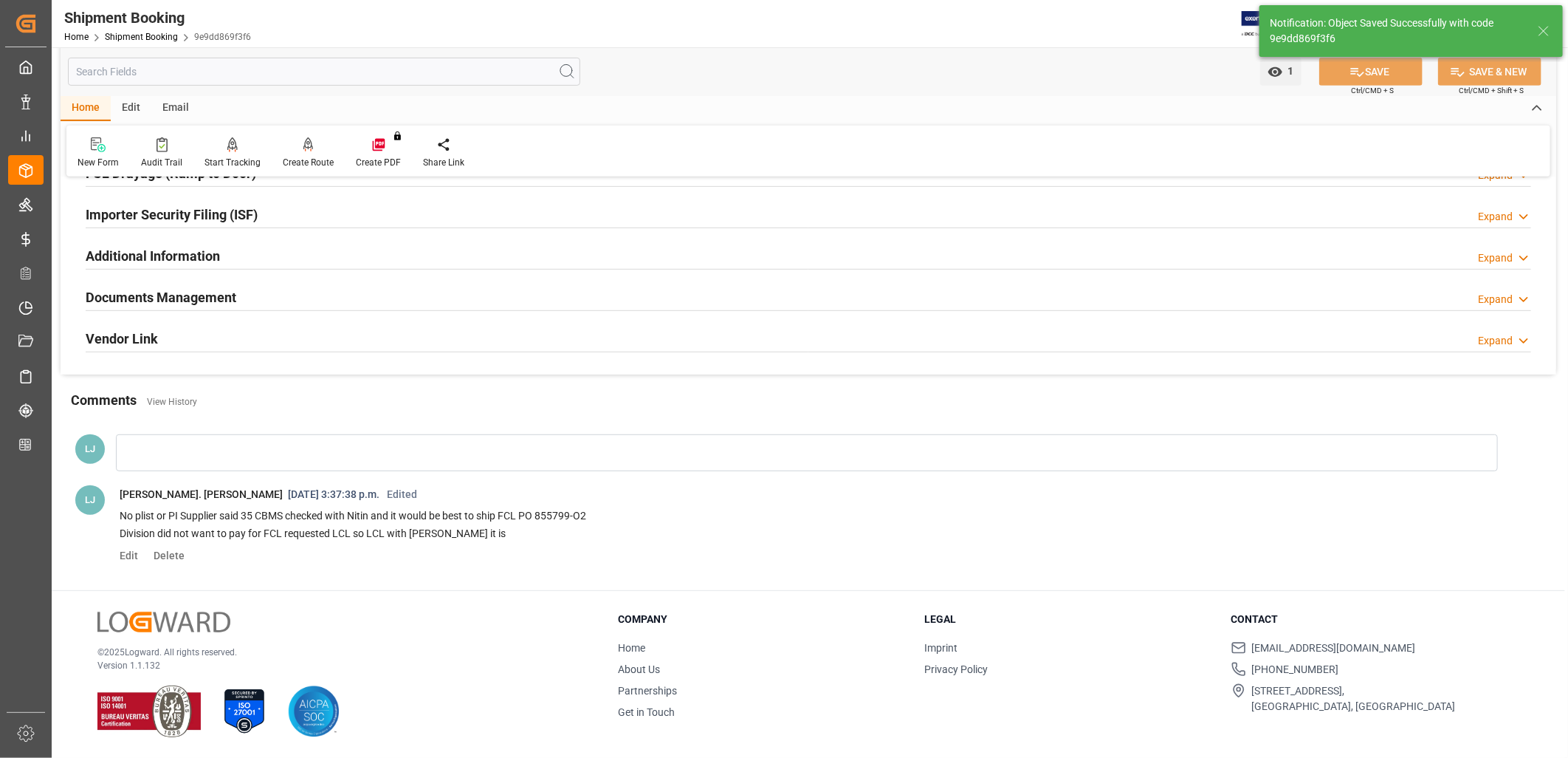
scroll to position [438, 0]
click at [158, 427] on div "[PERSON_NAME] St. [PERSON_NAME] [DATE] 3:37:38 p.m. Edited [DATE] 11:39:53 a.m.…" at bounding box center [809, 500] width 1496 height 163
click at [140, 448] on div at bounding box center [807, 452] width 1383 height 37
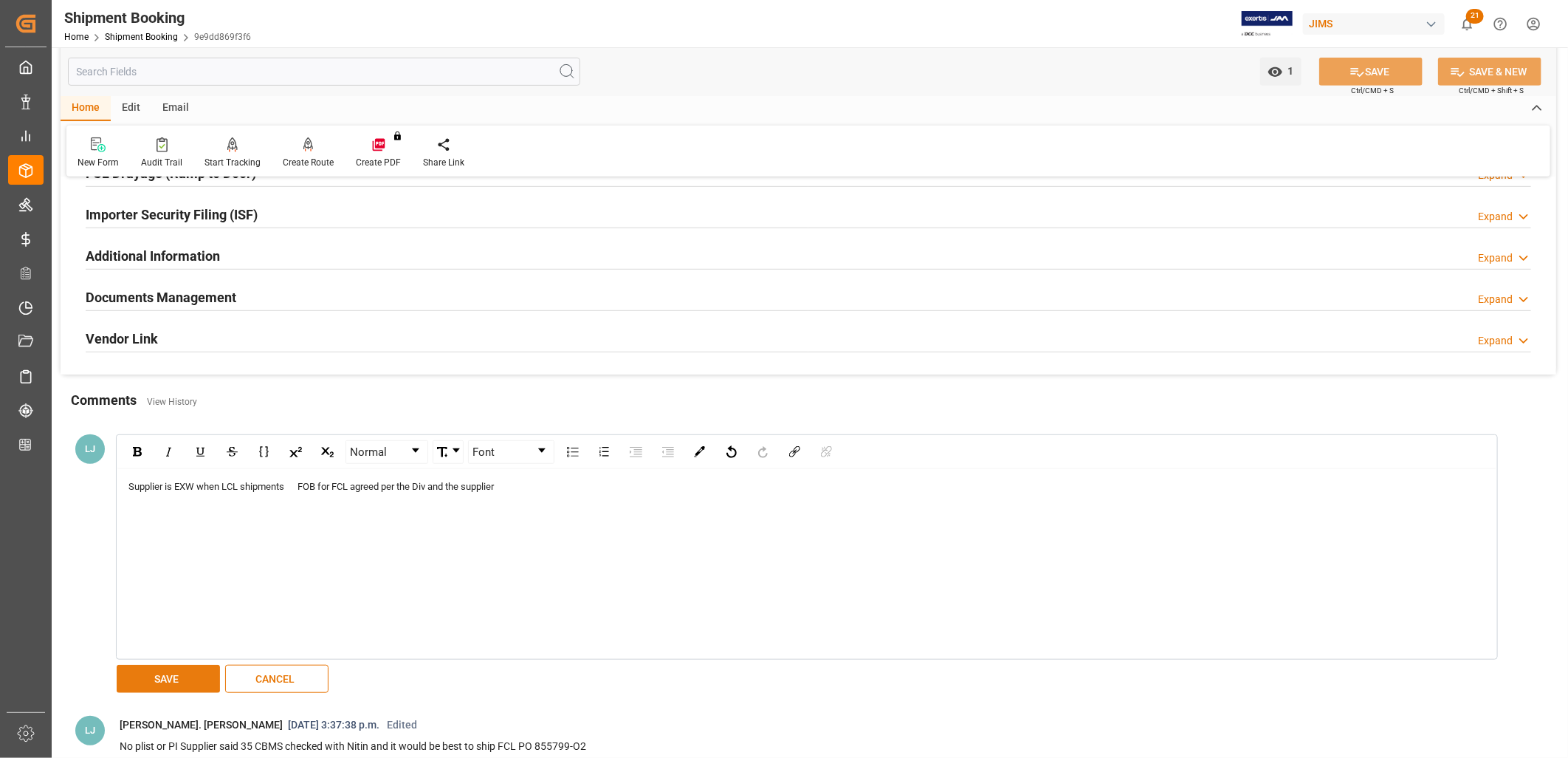
click at [172, 676] on button "SAVE" at bounding box center [168, 679] width 103 height 28
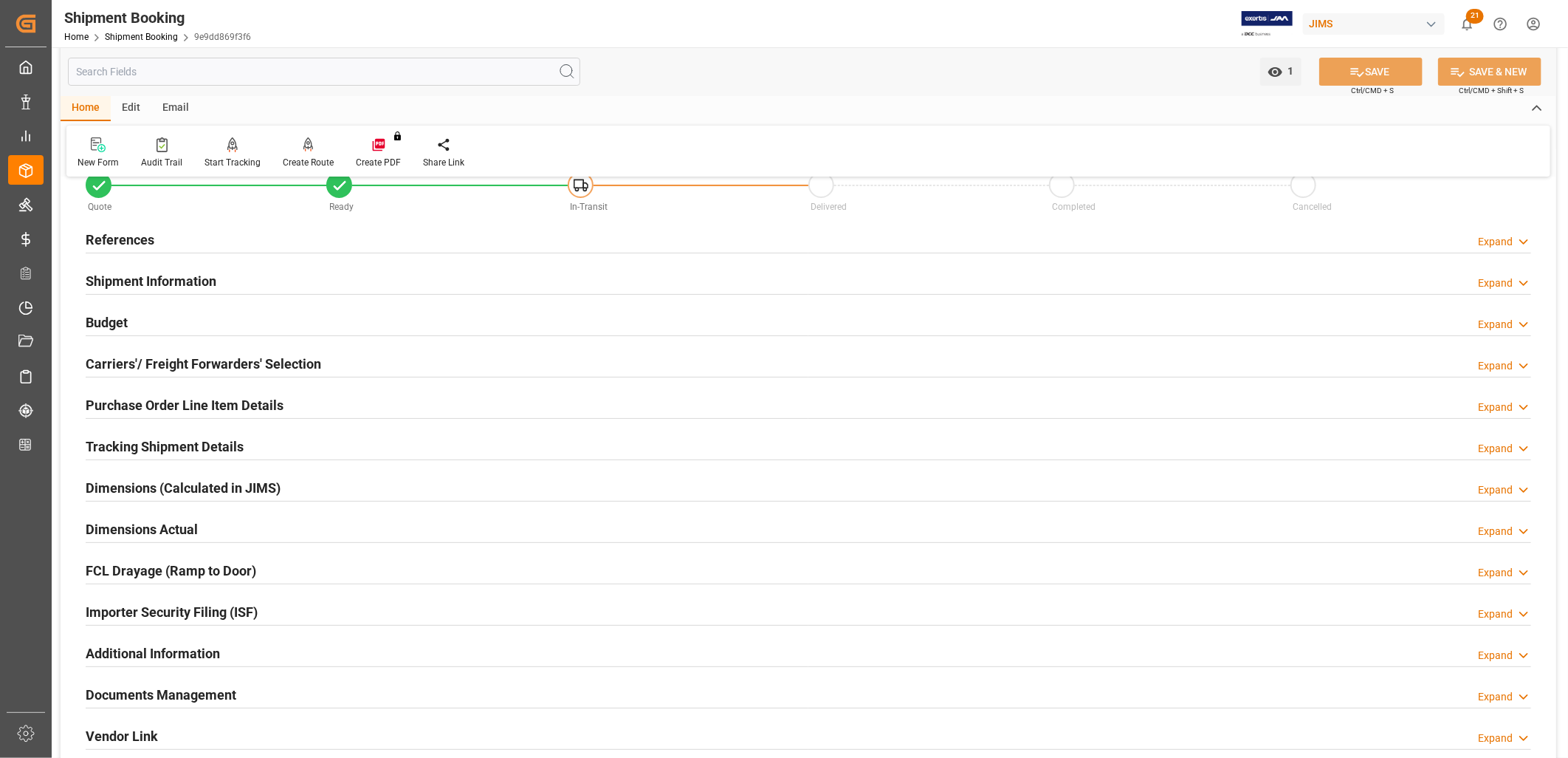
scroll to position [0, 0]
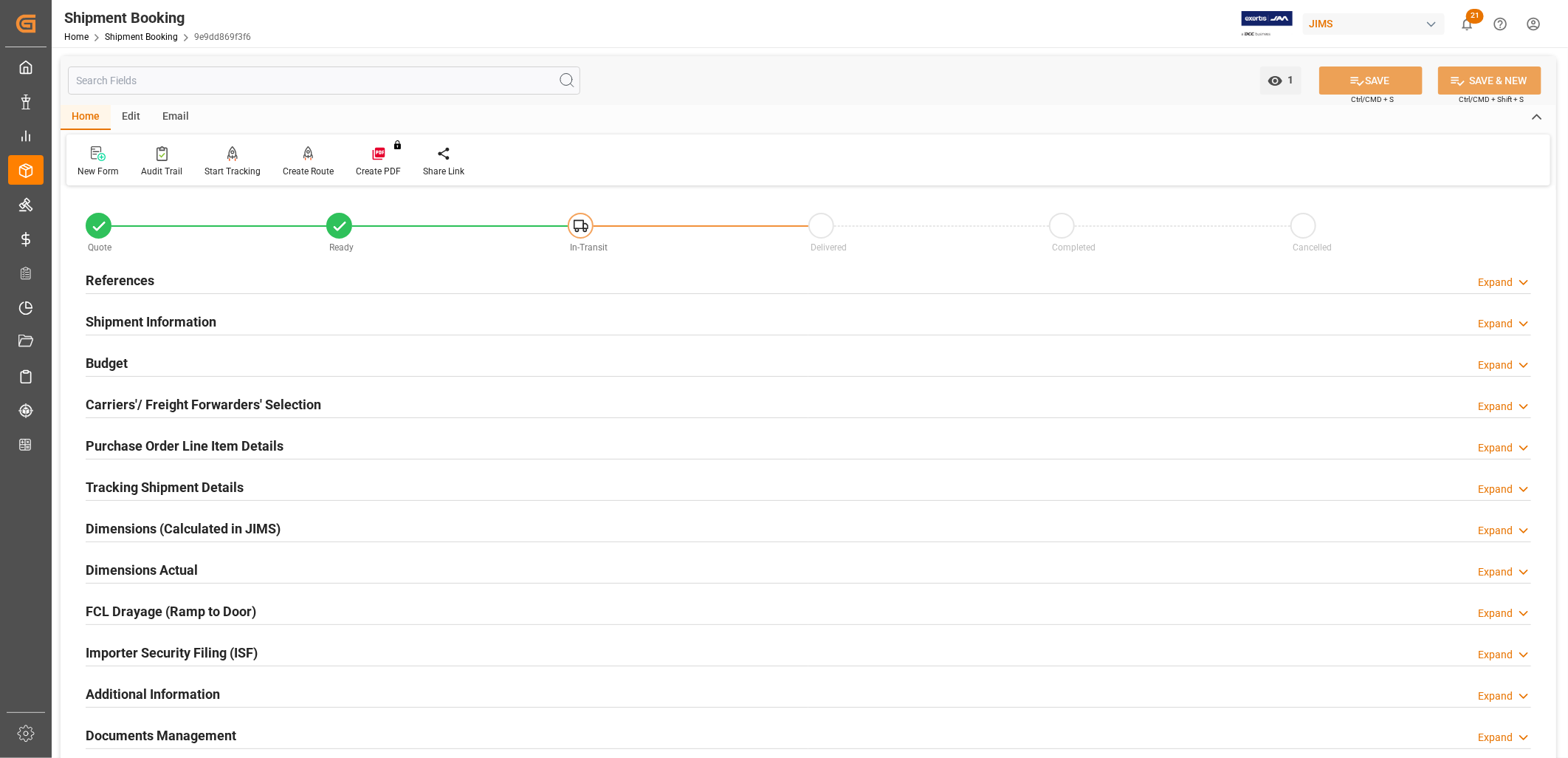
click at [173, 113] on div "Email" at bounding box center [176, 117] width 48 height 25
click at [102, 146] on icon at bounding box center [100, 151] width 20 height 9
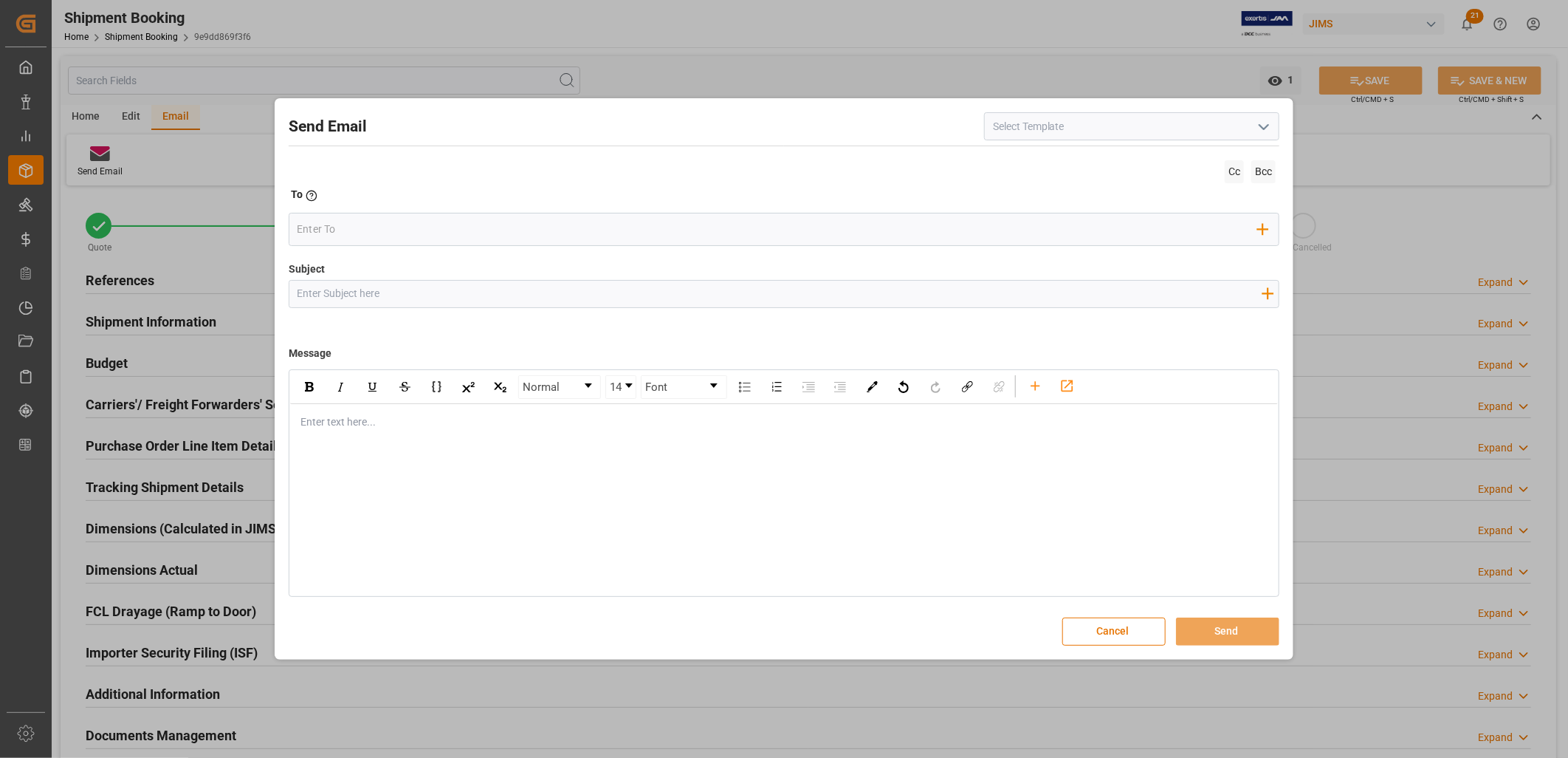
click at [1268, 121] on icon "open menu" at bounding box center [1264, 126] width 17 height 17
click at [1076, 155] on div "2BOOK - Ocean - Air freight" at bounding box center [1132, 159] width 294 height 33
type input "2BOOK - Ocean - Air freight"
type input "2BOOK {{jamReferenceNumber}} {{supplierFullName}} Ship from: {{country}} Ship t…"
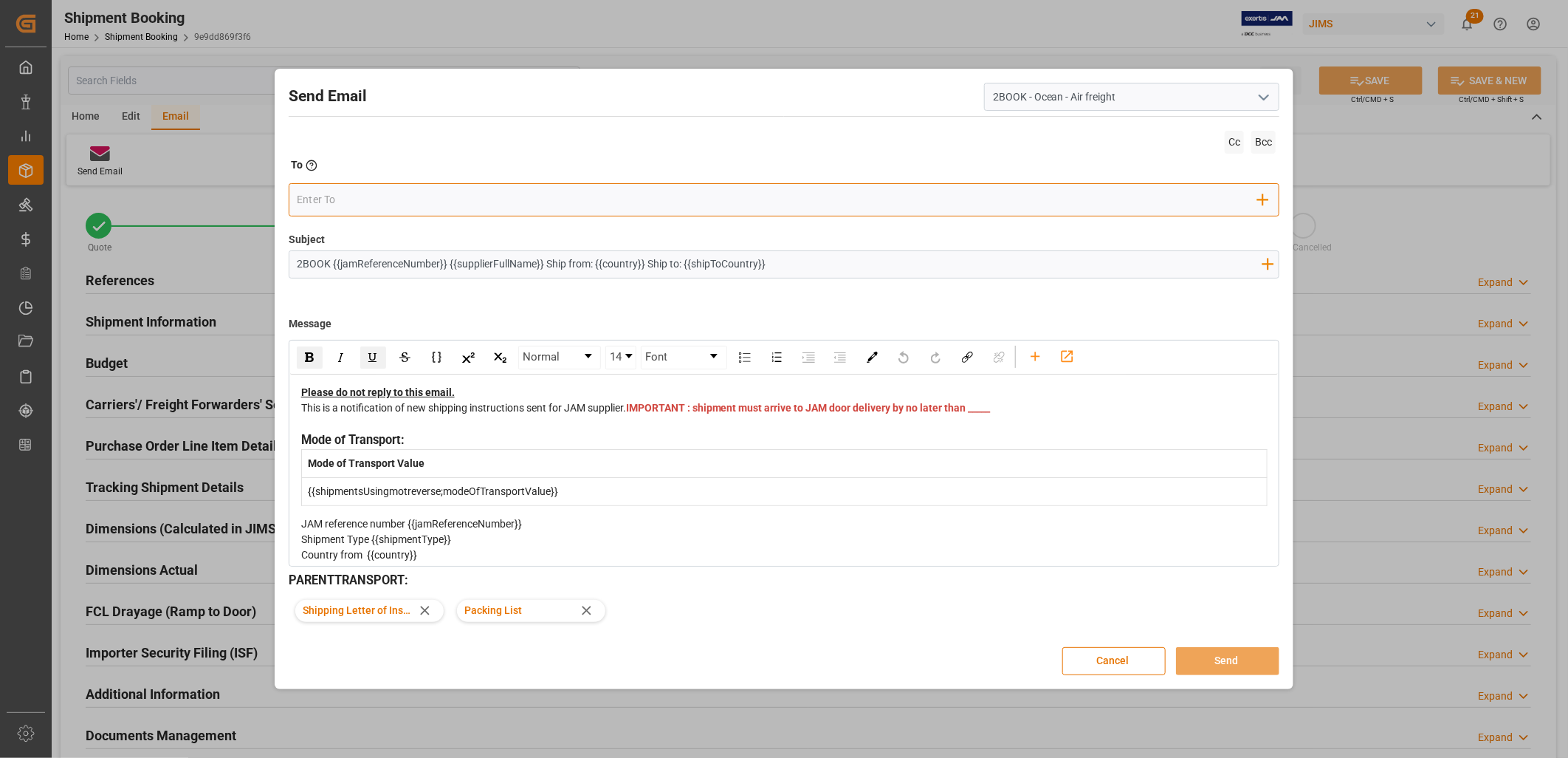
click at [326, 197] on input "email" at bounding box center [778, 200] width 961 height 23
type input "e"
type input "@"
type input "Nitin"
click at [323, 222] on div "[EMAIL_ADDRESS][DOMAIN_NAME]" at bounding box center [410, 230] width 174 height 26
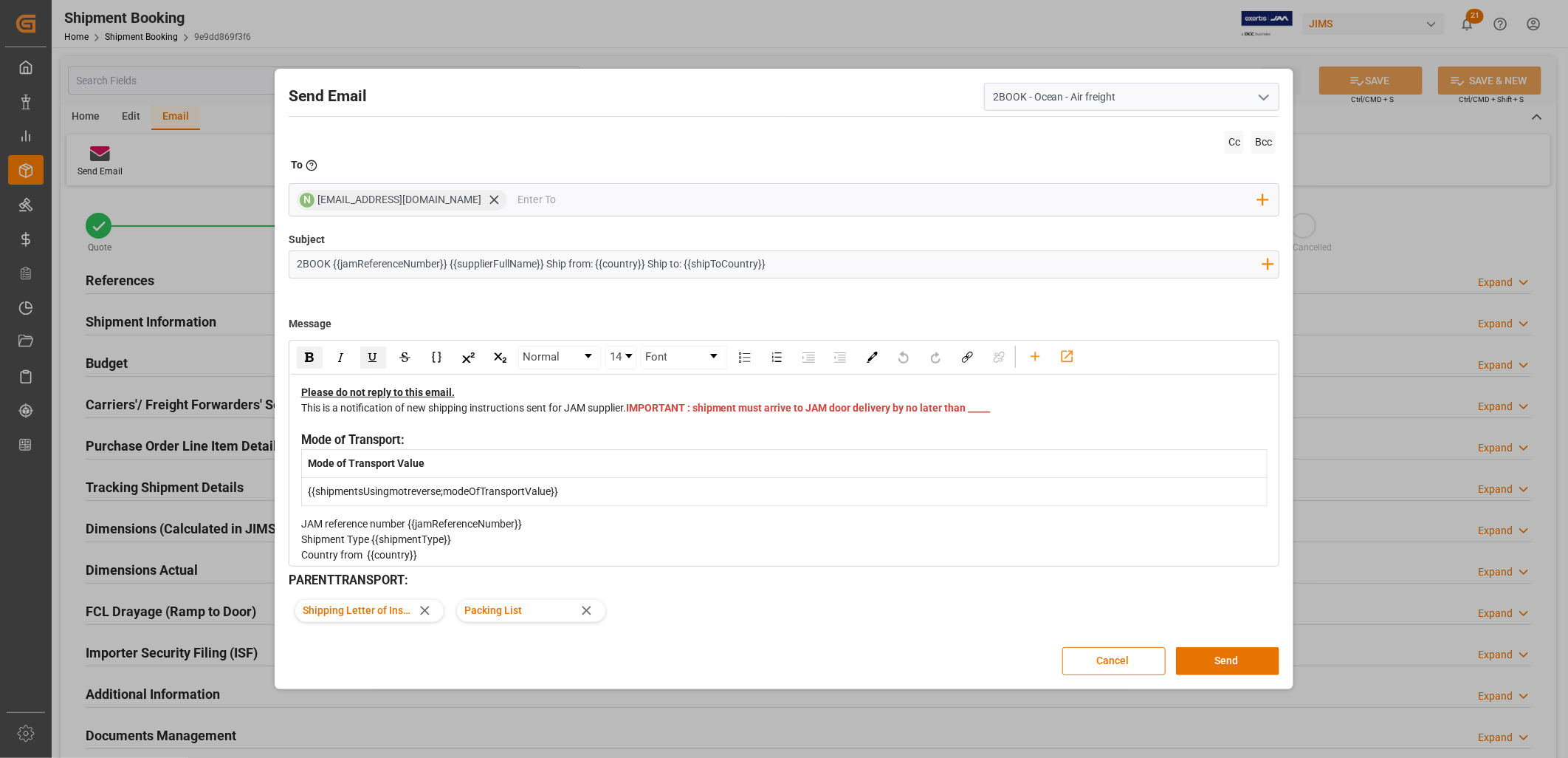
drag, startPoint x: 339, startPoint y: 263, endPoint x: 875, endPoint y: 269, distance: 536.0
click at [875, 269] on input "2BOOK {{jamReferenceNumber}} {{supplierFullName}} Ship from: {{country}} Ship t…" at bounding box center [779, 264] width 980 height 26
type input "2BOOK 77-11041-CN FCL Ningbo CN with Evergreen Innovative concepts div O2"
click at [641, 414] on span "IMPORTANT : shipment must arrive to JAM door delivery by no later than _____" at bounding box center [808, 408] width 365 height 12
click at [668, 425] on div "This is a notification of new shipping instructions sent for JAM supplier. IMPO…" at bounding box center [784, 416] width 967 height 31
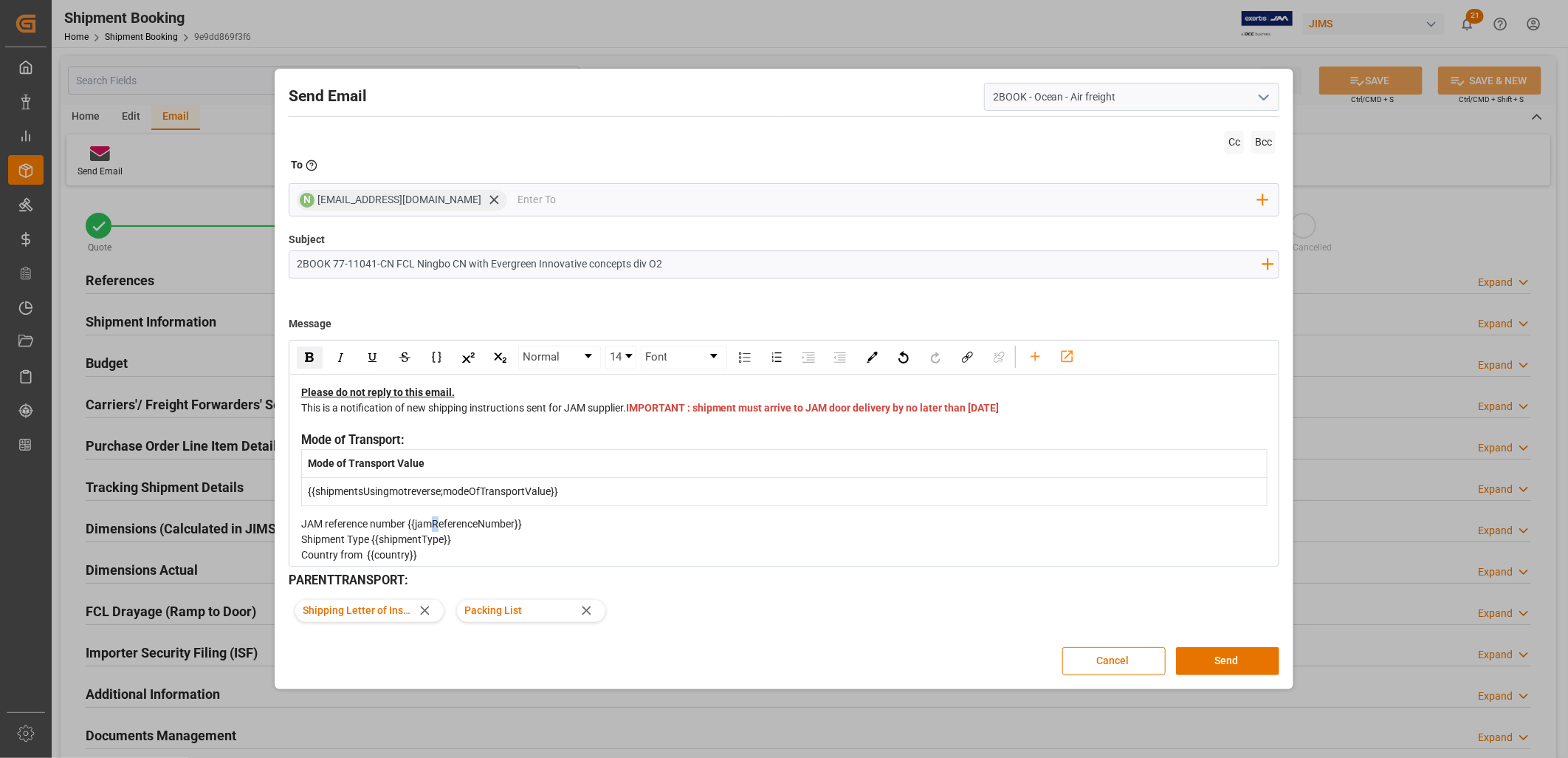
click at [436, 529] on span "JAM reference number {{jamReferenceNumber}}" at bounding box center [411, 524] width 221 height 12
click at [429, 529] on span "JAM reference number {{jamReferenceNumber}}" at bounding box center [411, 524] width 221 height 12
drag, startPoint x: 416, startPoint y: 538, endPoint x: 517, endPoint y: 541, distance: 101.0
click at [517, 529] on span "JAM reference number {{jamReferenceNumber}}" at bounding box center [411, 524] width 221 height 12
click at [381, 545] on span "Shipment Type {{shipmentType}}" at bounding box center [376, 540] width 150 height 12
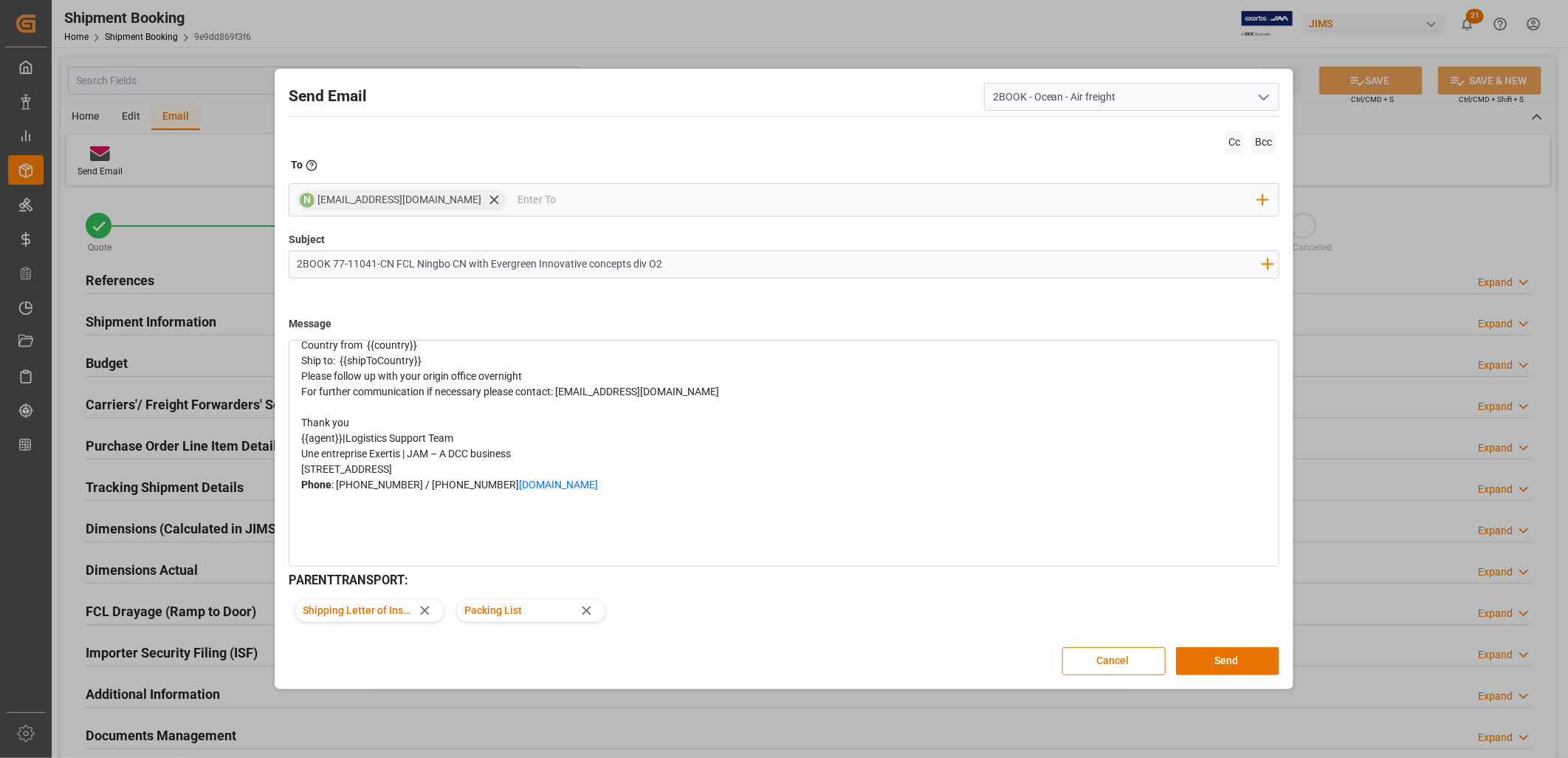
drag, startPoint x: 381, startPoint y: 554, endPoint x: 444, endPoint y: 370, distance: 194.5
click at [444, 370] on div "Please do not reply to this email. This is a notification of new shipping instr…" at bounding box center [784, 365] width 967 height 380
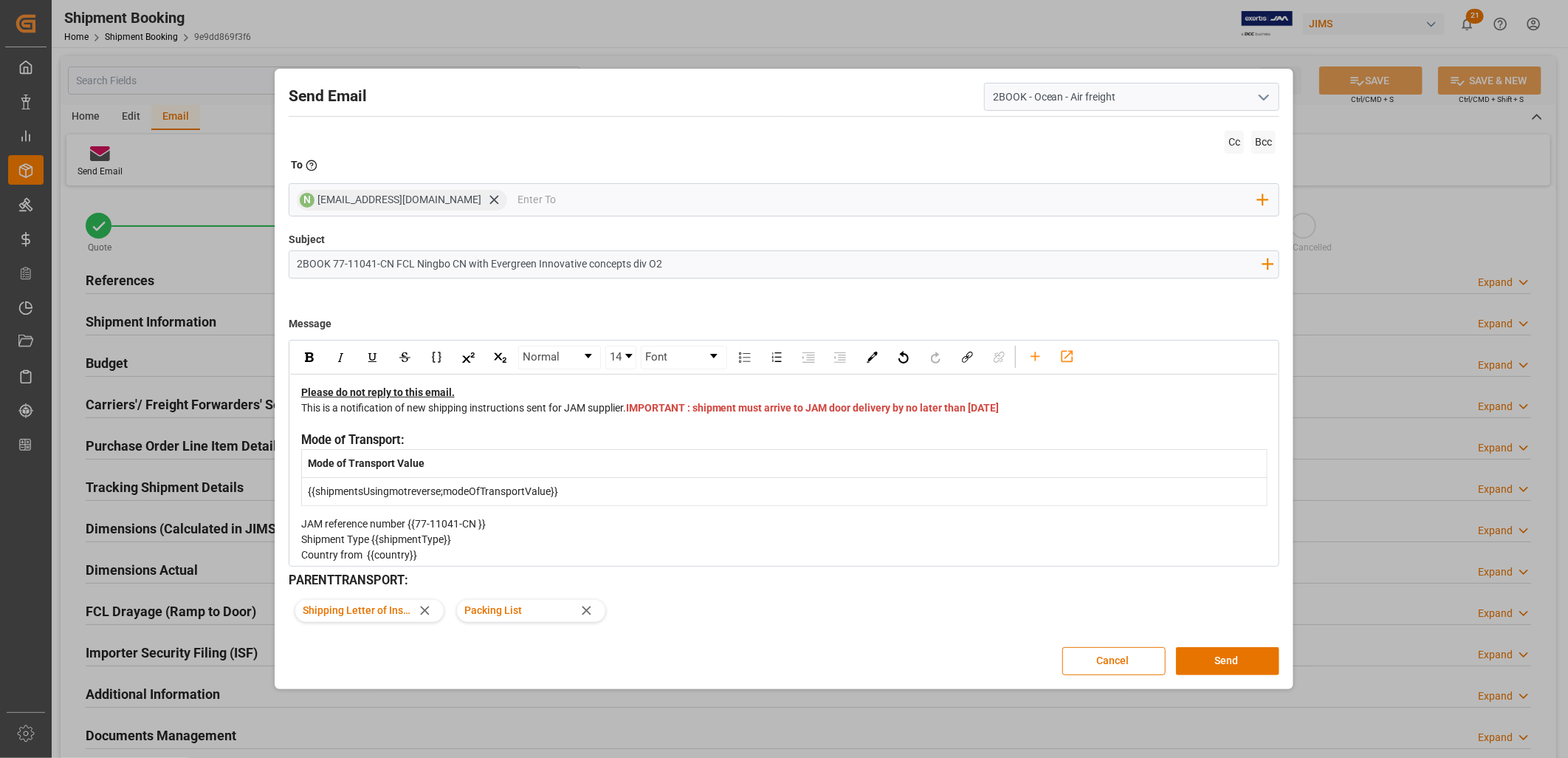
scroll to position [164, 0]
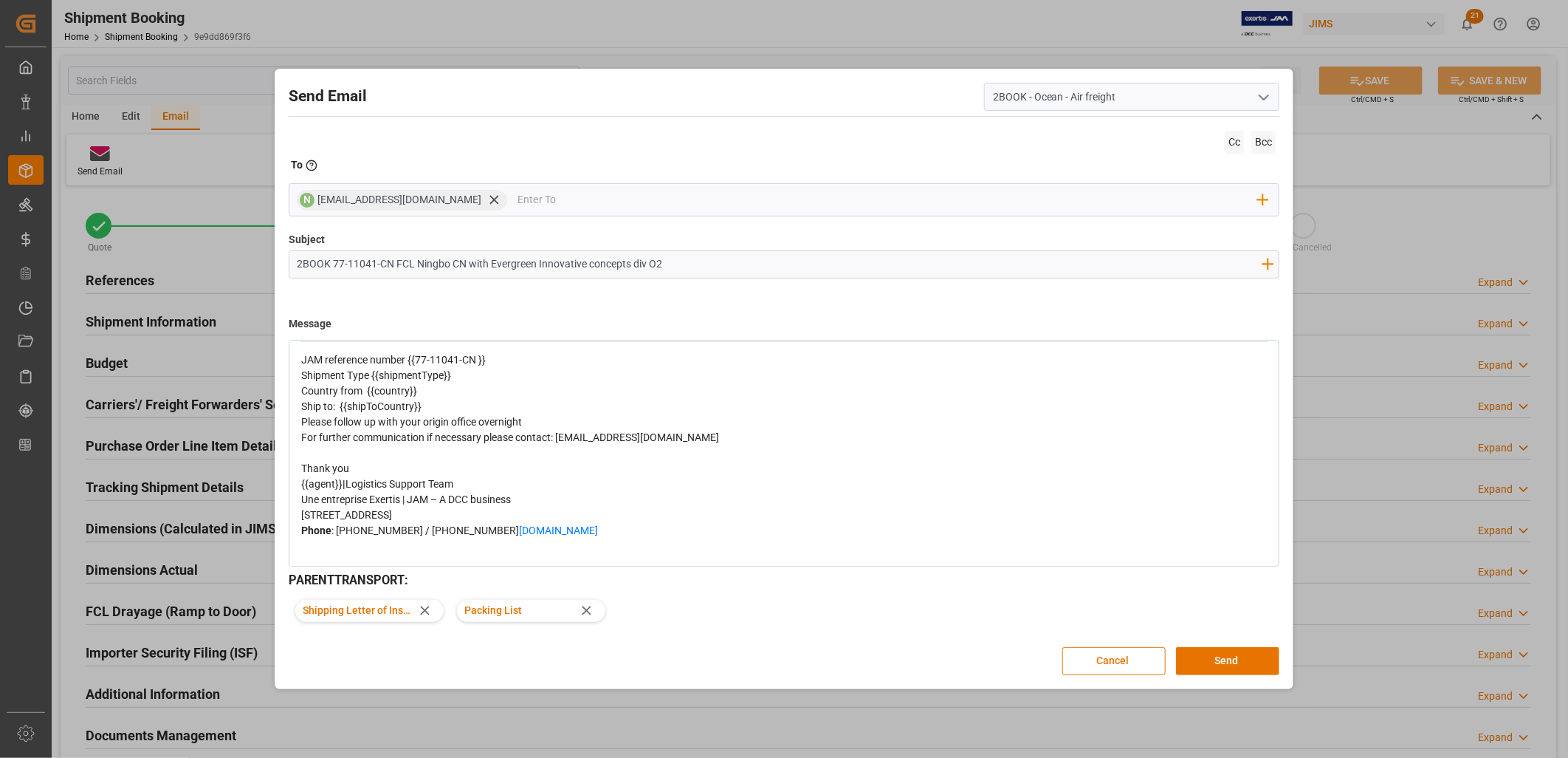
click at [469, 384] on div "Shipment Type {{shipmentType}}" at bounding box center [784, 376] width 967 height 16
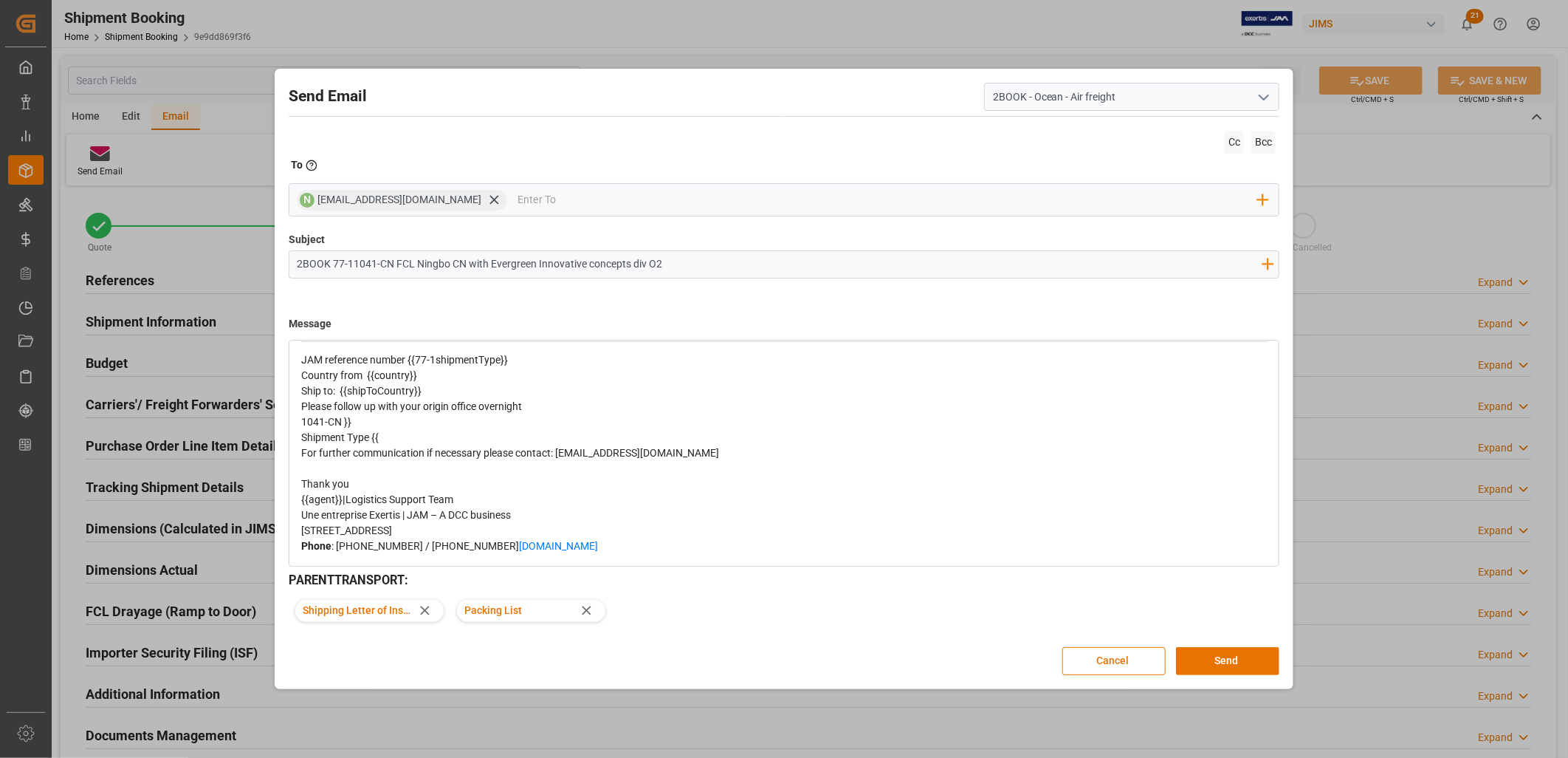
click at [444, 366] on span "JAM reference number {{77-1shipmentType}}" at bounding box center [404, 360] width 207 height 12
drag, startPoint x: 434, startPoint y: 374, endPoint x: 533, endPoint y: 379, distance: 99.1
click at [519, 368] on div "JAM reference number {{77-1shipmentType}}" at bounding box center [784, 360] width 967 height 16
click at [429, 384] on div "Country from {{country}}" at bounding box center [784, 376] width 967 height 16
click at [454, 399] on div "Ship to: {{shipToCountry}}" at bounding box center [784, 392] width 967 height 16
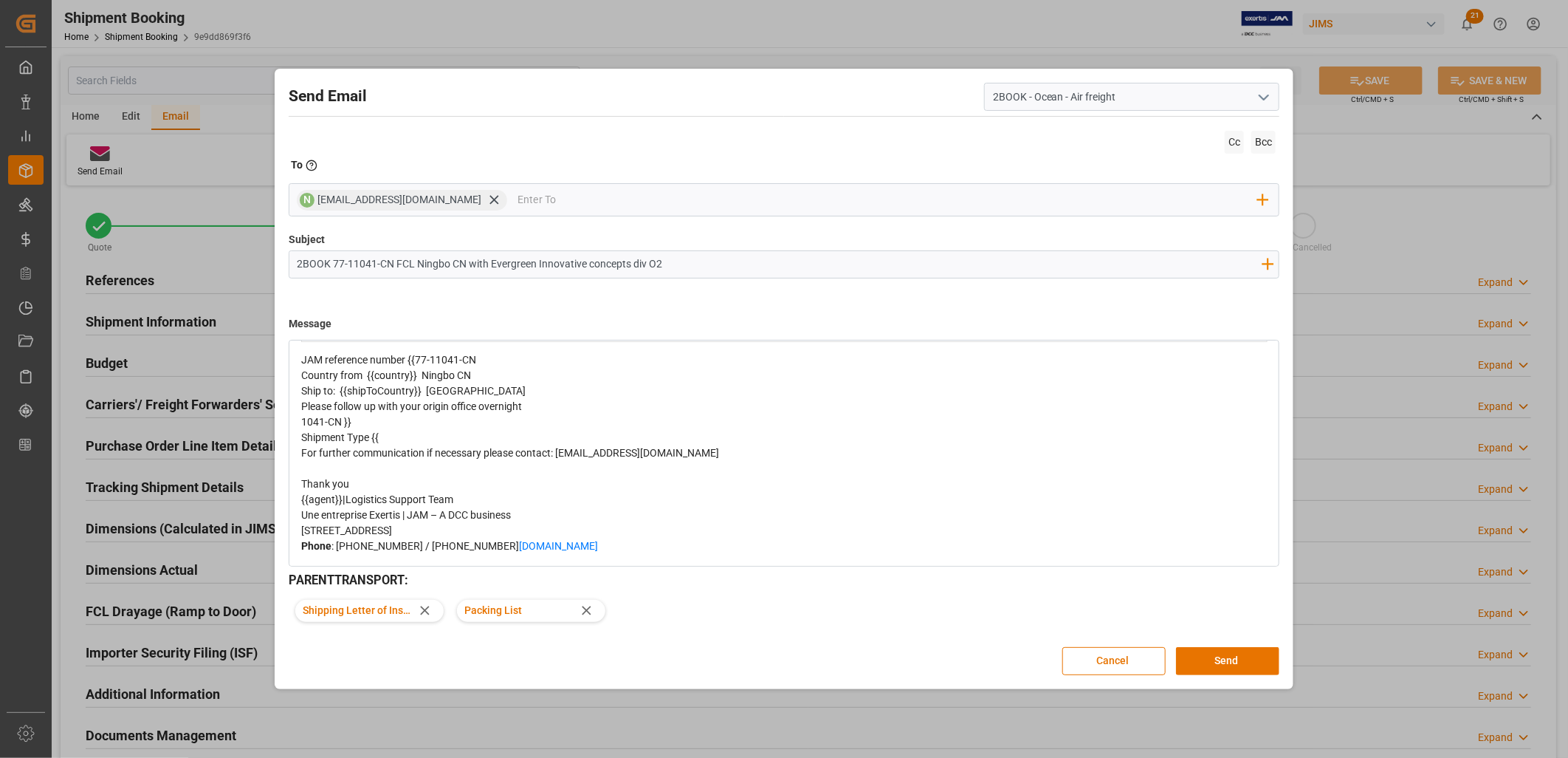
click at [367, 381] on span "Country from {{country}} Ningbo CN" at bounding box center [386, 375] width 170 height 12
drag, startPoint x: 367, startPoint y: 388, endPoint x: 412, endPoint y: 390, distance: 45.0
click at [412, 381] on span "Country from {{country}} Ningbo CN" at bounding box center [386, 375] width 170 height 12
drag, startPoint x: 341, startPoint y: 401, endPoint x: 422, endPoint y: 408, distance: 81.3
click at [422, 397] on span "Ship to: {{shipToCountry}} [GEOGRAPHIC_DATA]" at bounding box center [413, 391] width 224 height 12
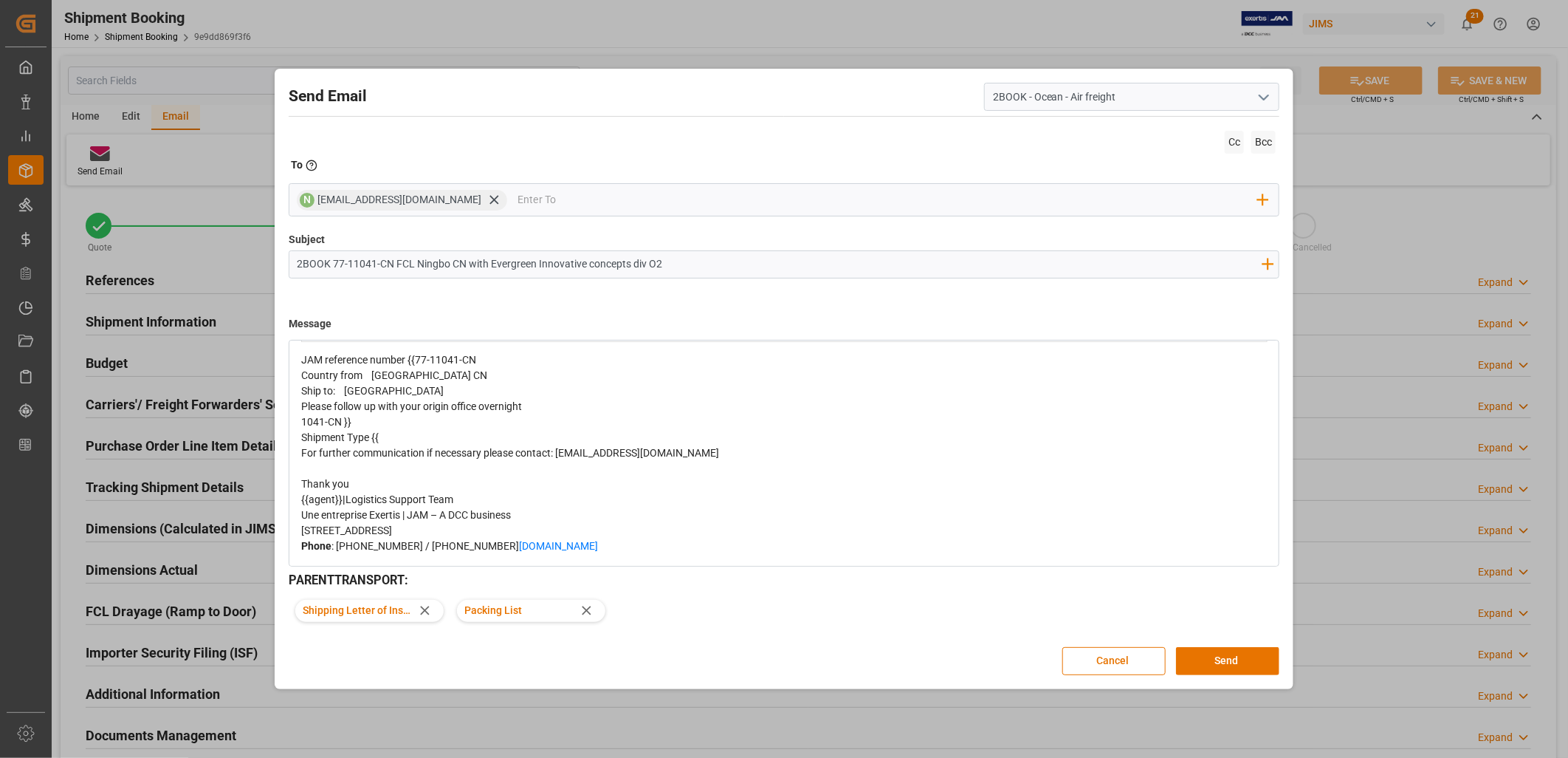
click at [408, 366] on span "JAM reference number {{77-11041-CN" at bounding box center [389, 360] width 175 height 12
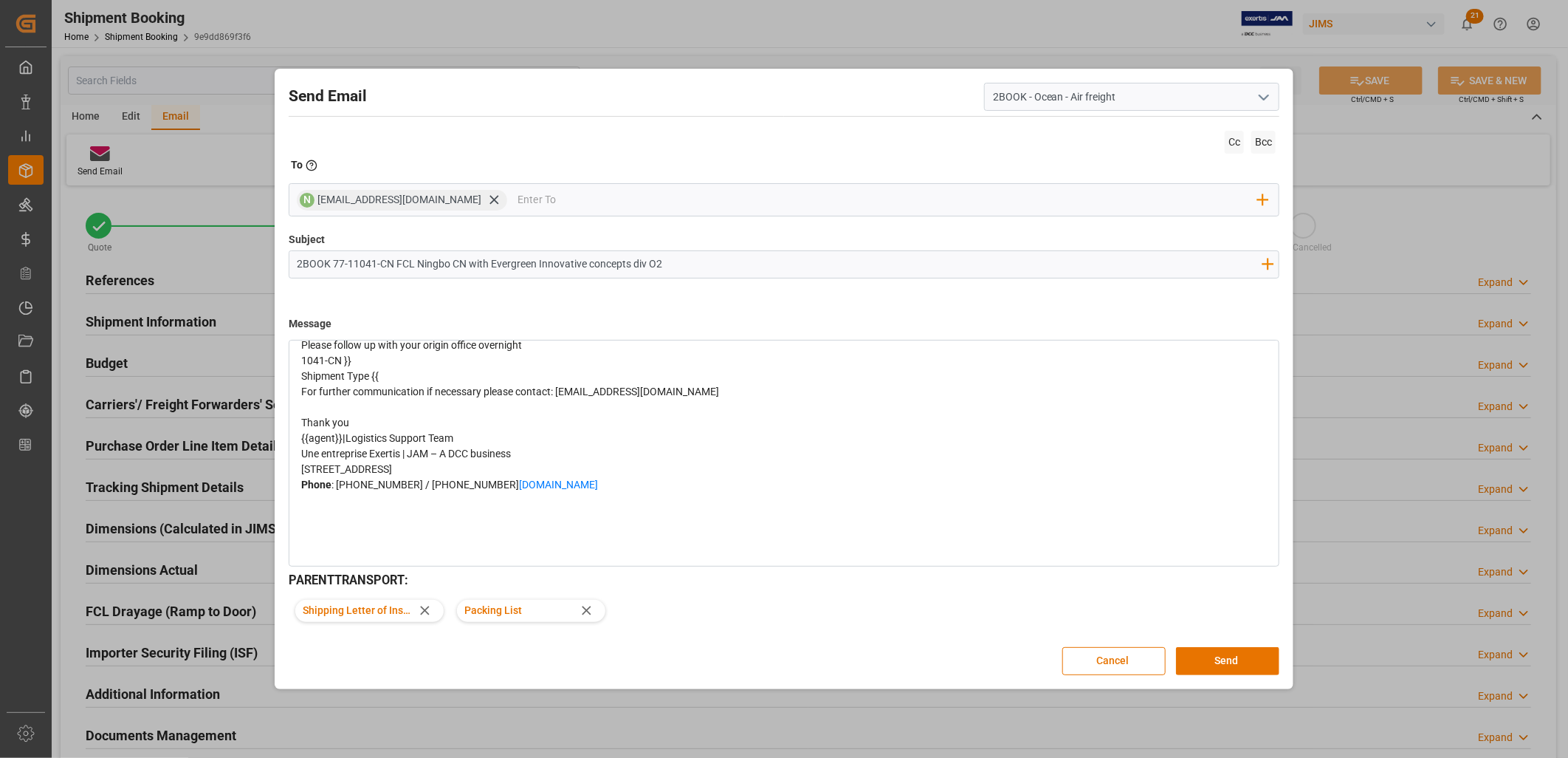
scroll to position [271, 0]
click at [1249, 656] on button "Send" at bounding box center [1228, 661] width 103 height 28
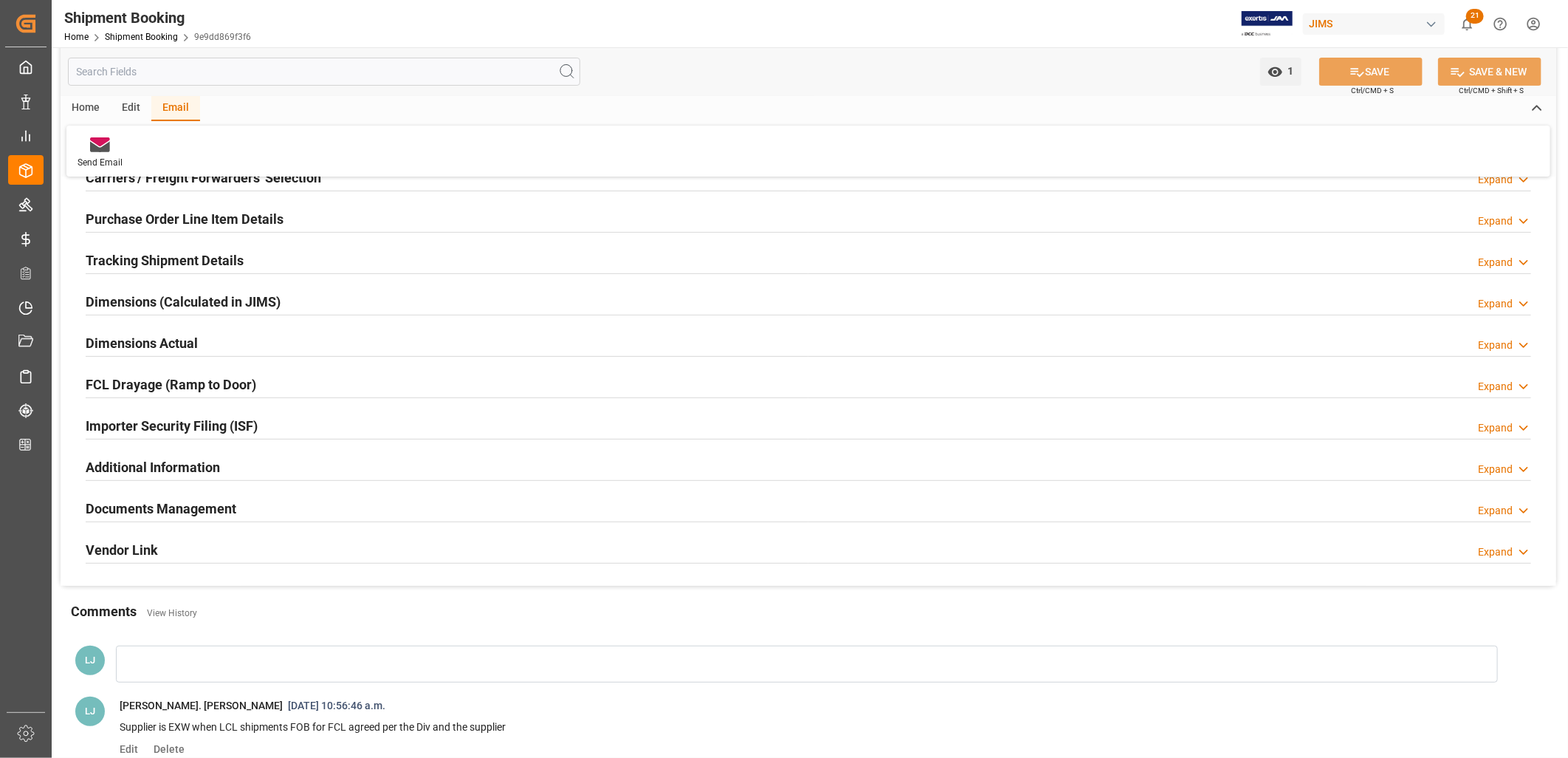
scroll to position [507, 0]
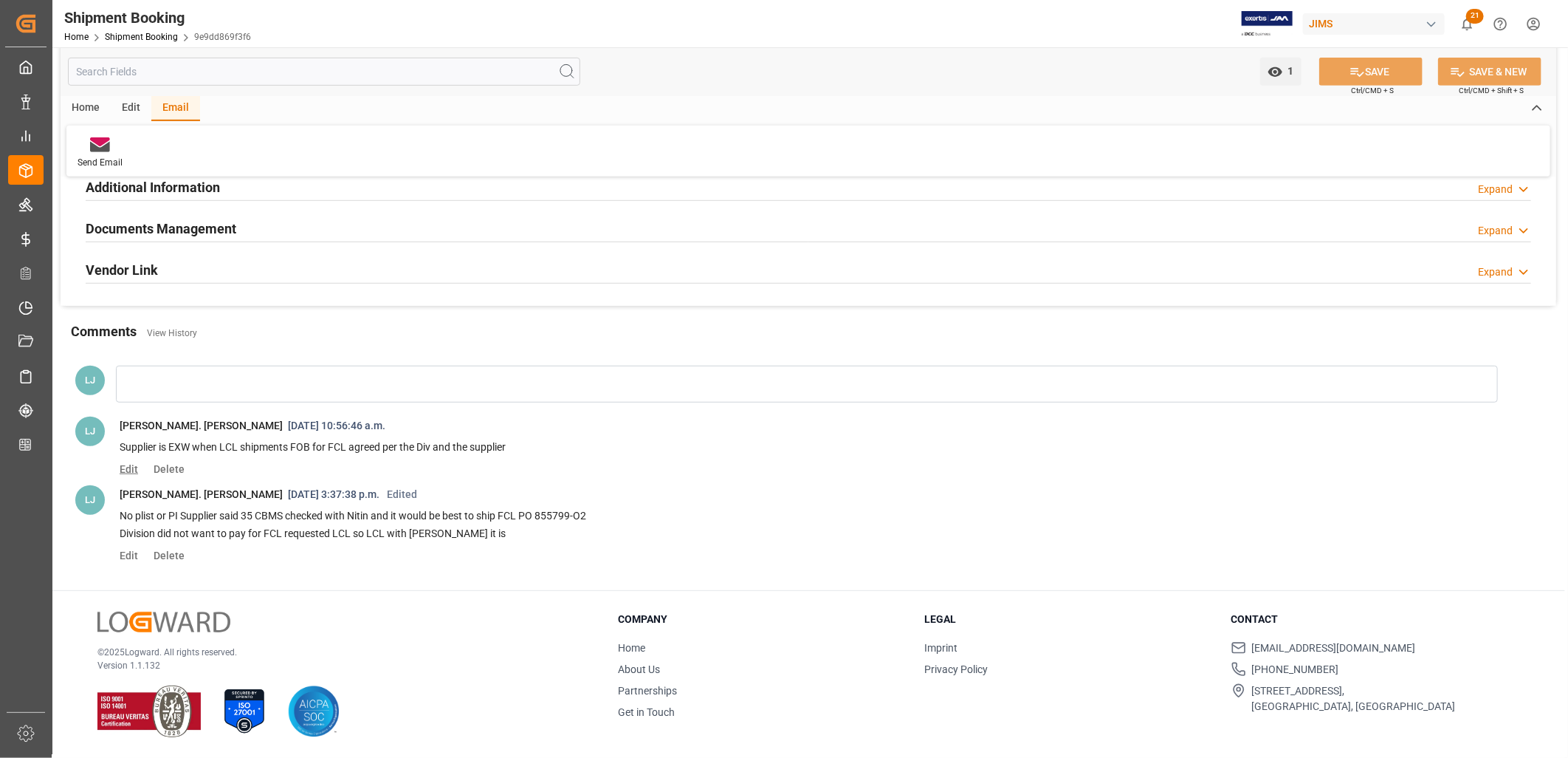
click at [134, 466] on span "Edit" at bounding box center [133, 470] width 29 height 12
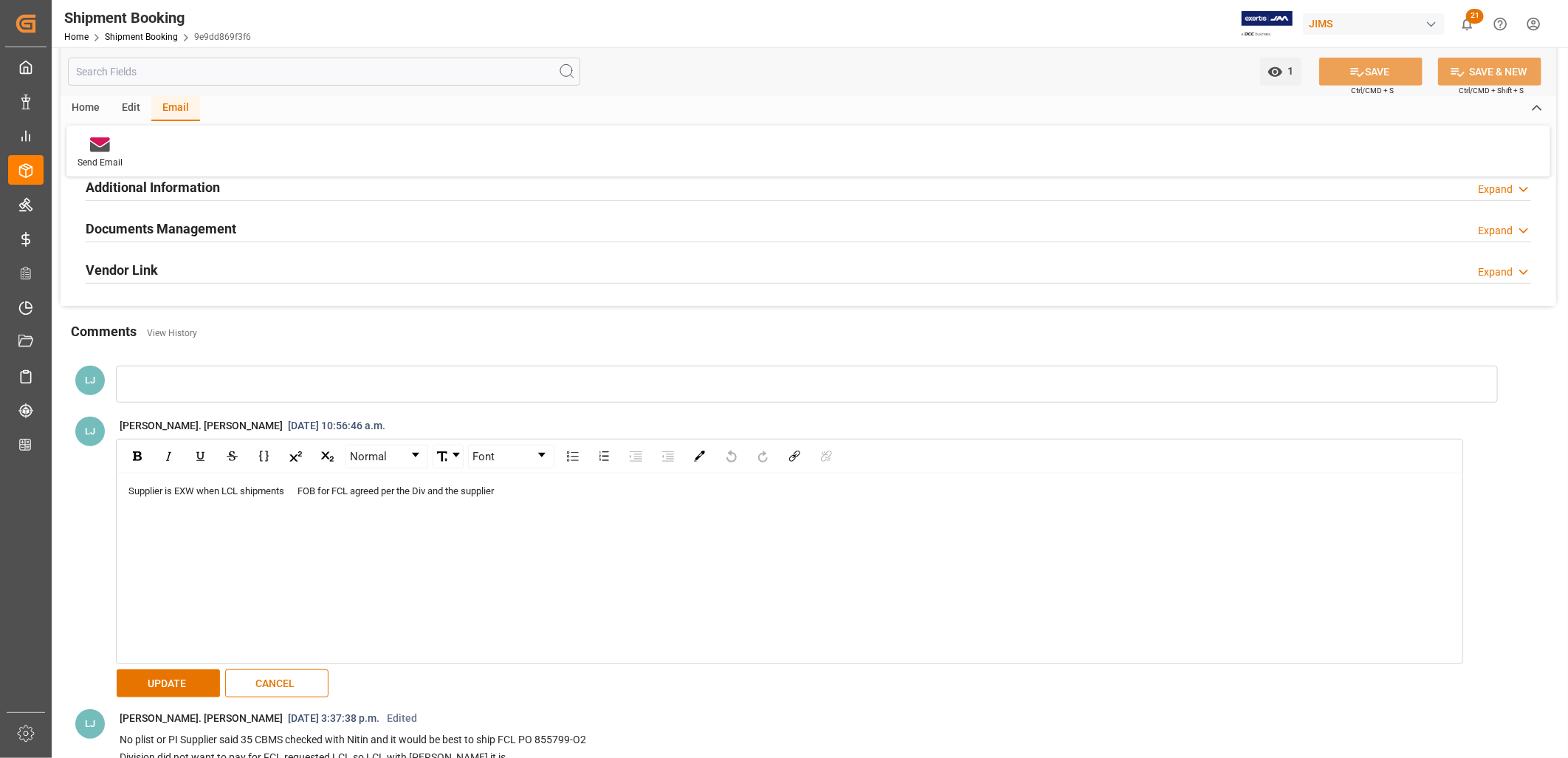
click at [526, 489] on div "Supplier is EXW when LCL shipments FOB for FCL agreed per the Div and the suppl…" at bounding box center [790, 491] width 1323 height 15
click at [504, 493] on span "It ship by LCL ,vendor not agree to ship by FOB for the local charge and delive…" at bounding box center [766, 490] width 545 height 11
click at [629, 490] on span "It ship by LCL ,vendor not agree to ship by FOB for the local charge and delive…" at bounding box center [766, 490] width 545 height 11
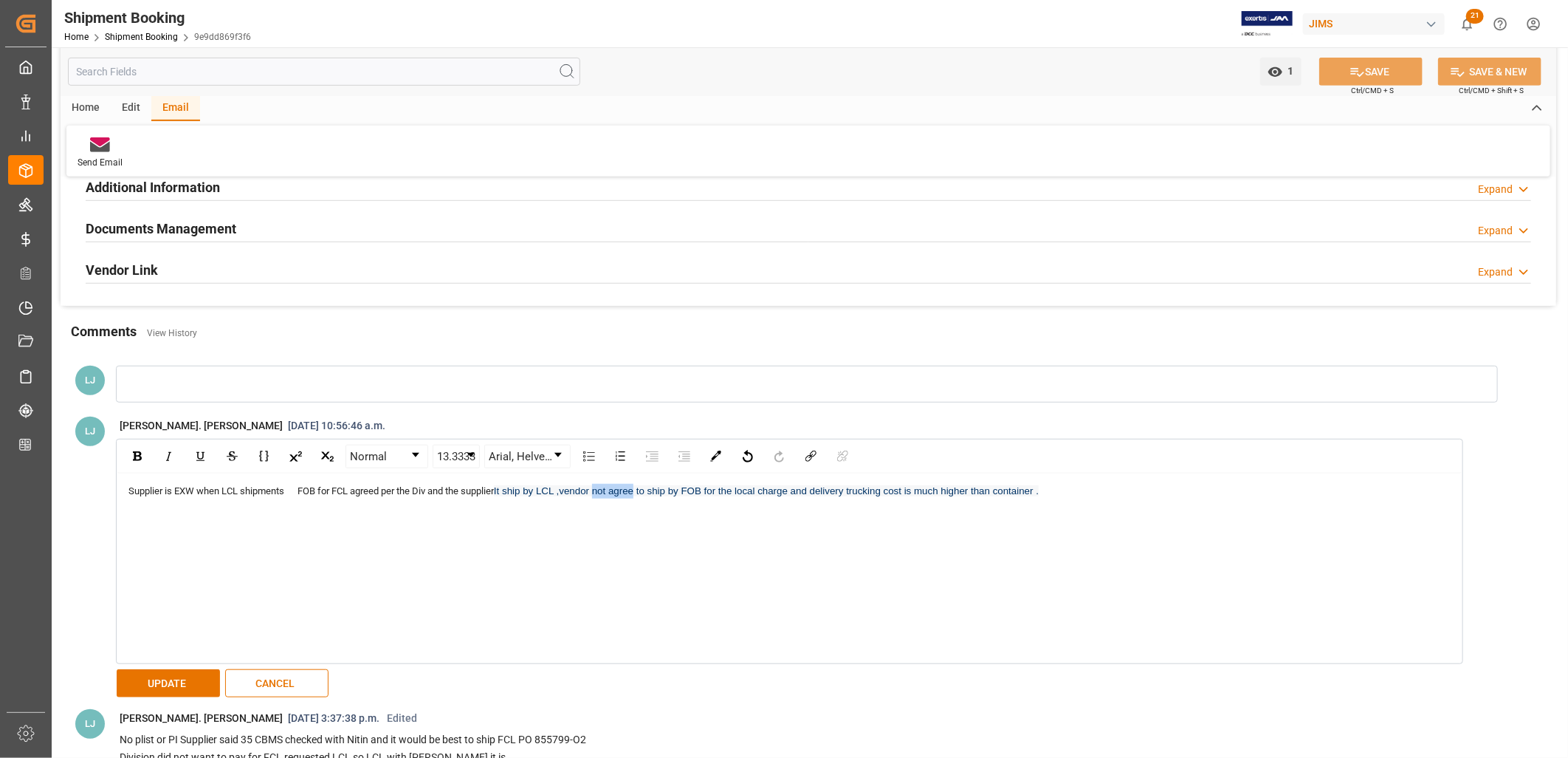
drag, startPoint x: 629, startPoint y: 489, endPoint x: 667, endPoint y: 488, distance: 38.0
click at [667, 488] on span "It ship by LCL ,vendor not agree to ship by FOB for the local charge and delive…" at bounding box center [766, 490] width 545 height 11
click at [202, 451] on img "rdw-inline-control" at bounding box center [201, 457] width 12 height 12
drag, startPoint x: 303, startPoint y: 492, endPoint x: 352, endPoint y: 492, distance: 49.0
click at [352, 492] on span "Supplier is EXW when LCL shipments FOB for FCL agreed per the Div and the suppl…" at bounding box center [311, 490] width 365 height 11
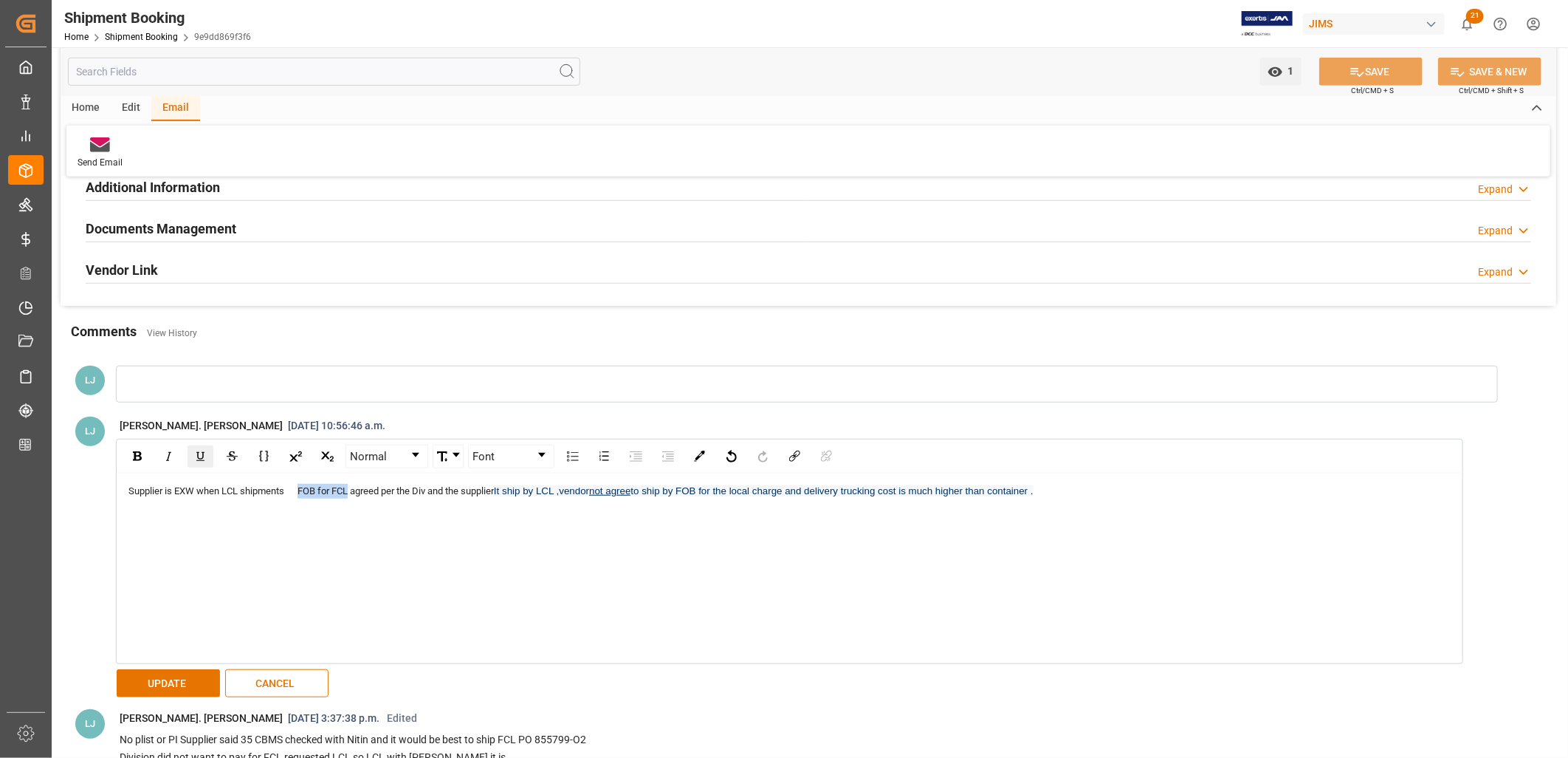
click at [202, 451] on img "rdw-inline-control" at bounding box center [201, 457] width 12 height 12
click at [629, 577] on div "Supplier is EXW when LCL shipments FOB for FCL agreed per the Div and the suppl…" at bounding box center [790, 568] width 1345 height 190
drag, startPoint x: 572, startPoint y: 492, endPoint x: 735, endPoint y: 492, distance: 163.0
click at [735, 492] on div "Supplier is EXW when LCL shipments FOB for FCL agreed per the Div and the suppl…" at bounding box center [790, 491] width 1323 height 15
click at [202, 452] on img "rdw-inline-control" at bounding box center [201, 457] width 12 height 12
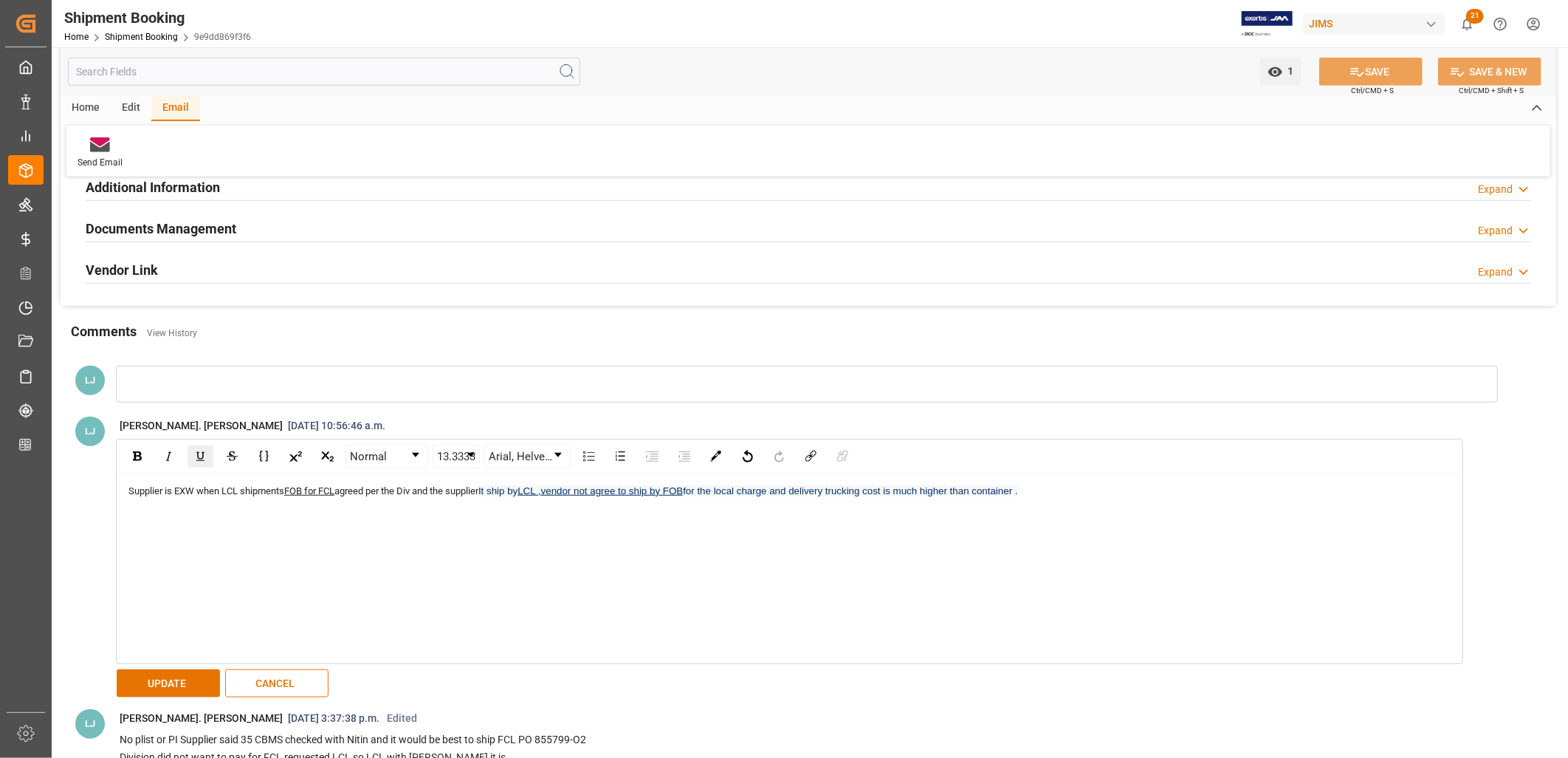
click at [1126, 492] on div "Supplier is EXW when LCL shipments FOB for FCL agreed per the Div and the suppl…" at bounding box center [790, 491] width 1323 height 15
click at [165, 683] on button "UPDATE" at bounding box center [168, 683] width 103 height 28
